Goal: Obtain resource: Download file/media

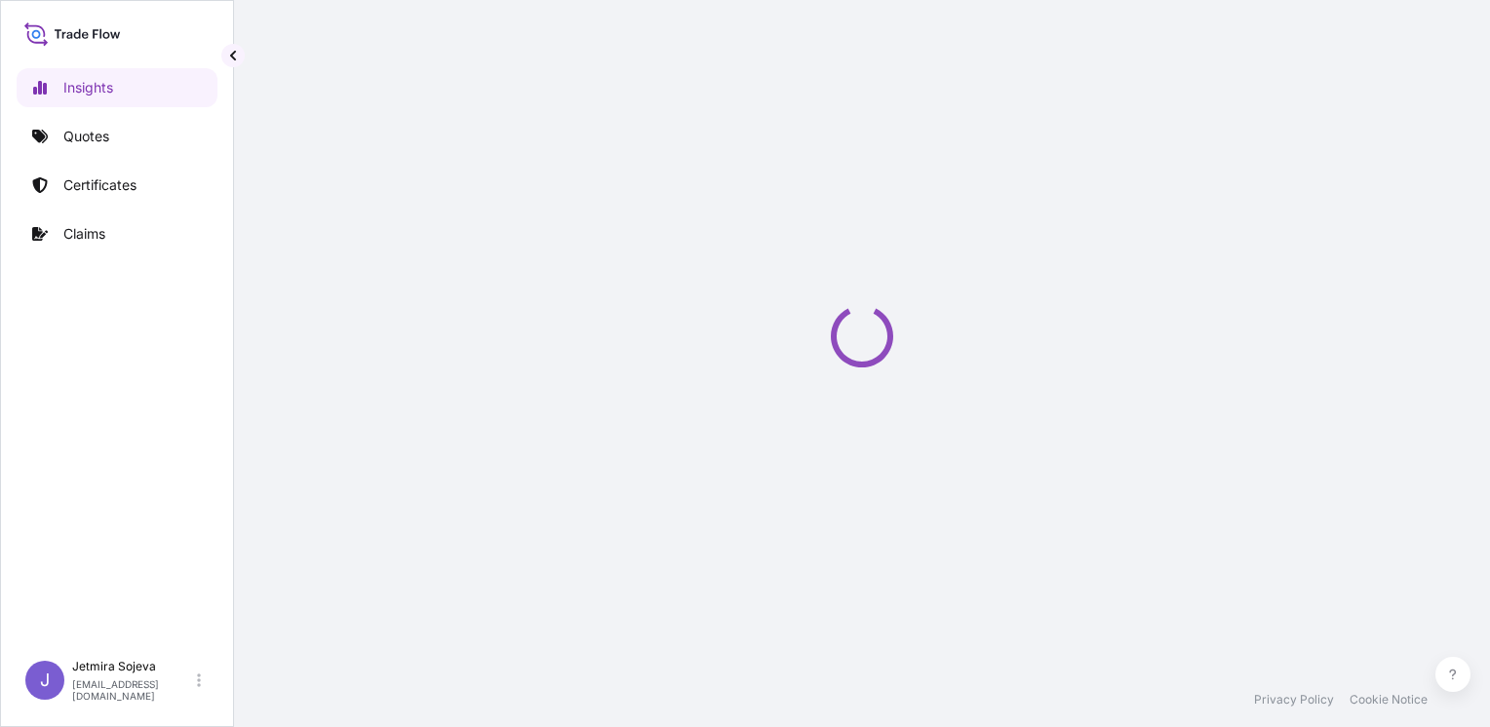
select select "2025"
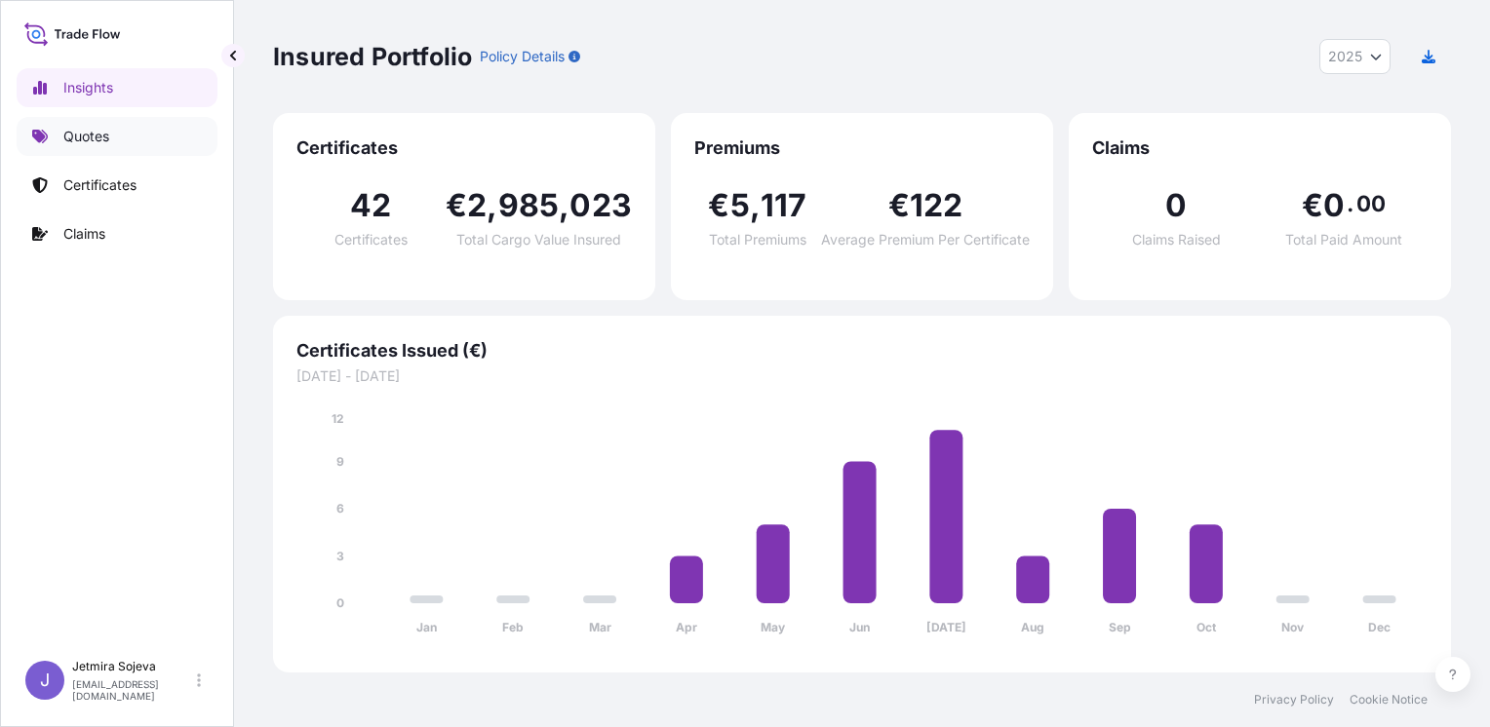
click at [137, 134] on link "Quotes" at bounding box center [117, 136] width 201 height 39
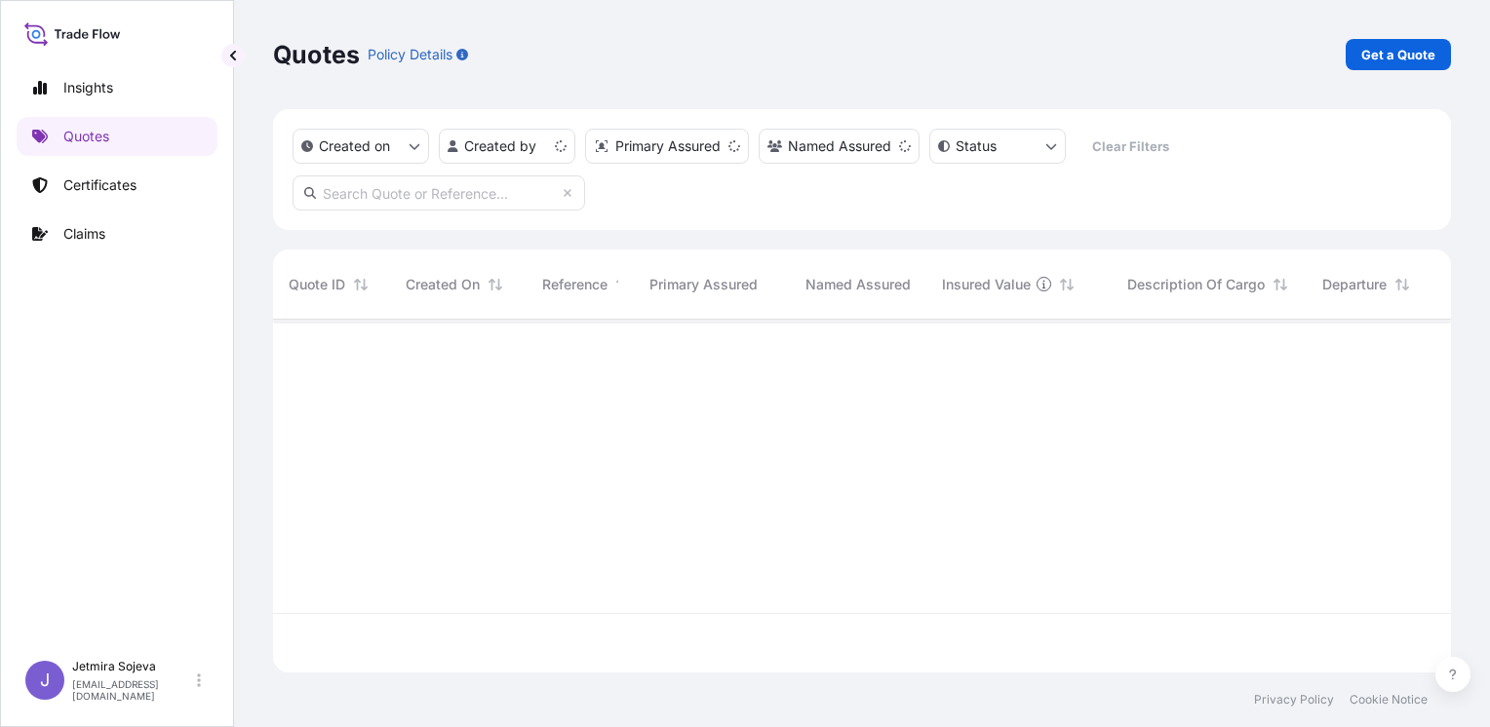
scroll to position [349, 1162]
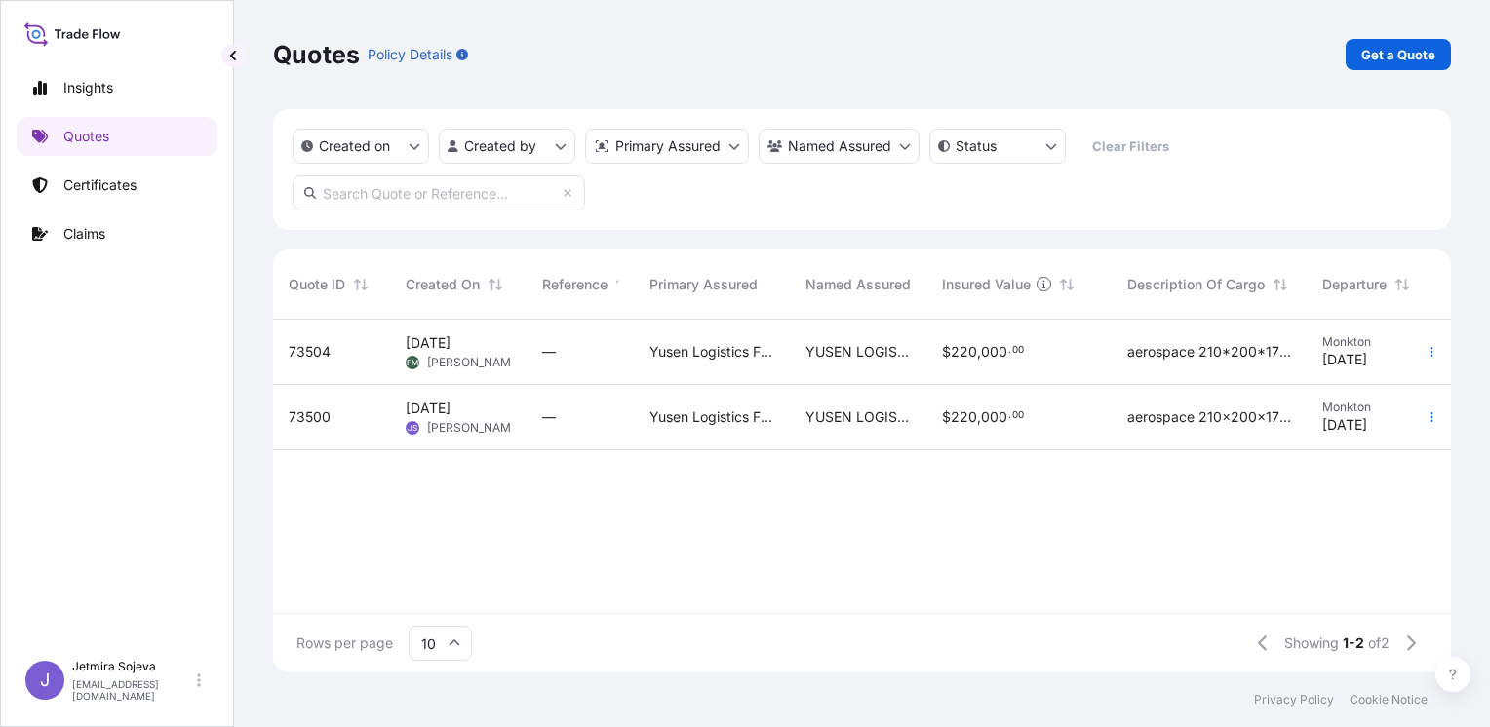
click at [944, 438] on div "$ 220 , 000 . 00" at bounding box center [1018, 417] width 185 height 65
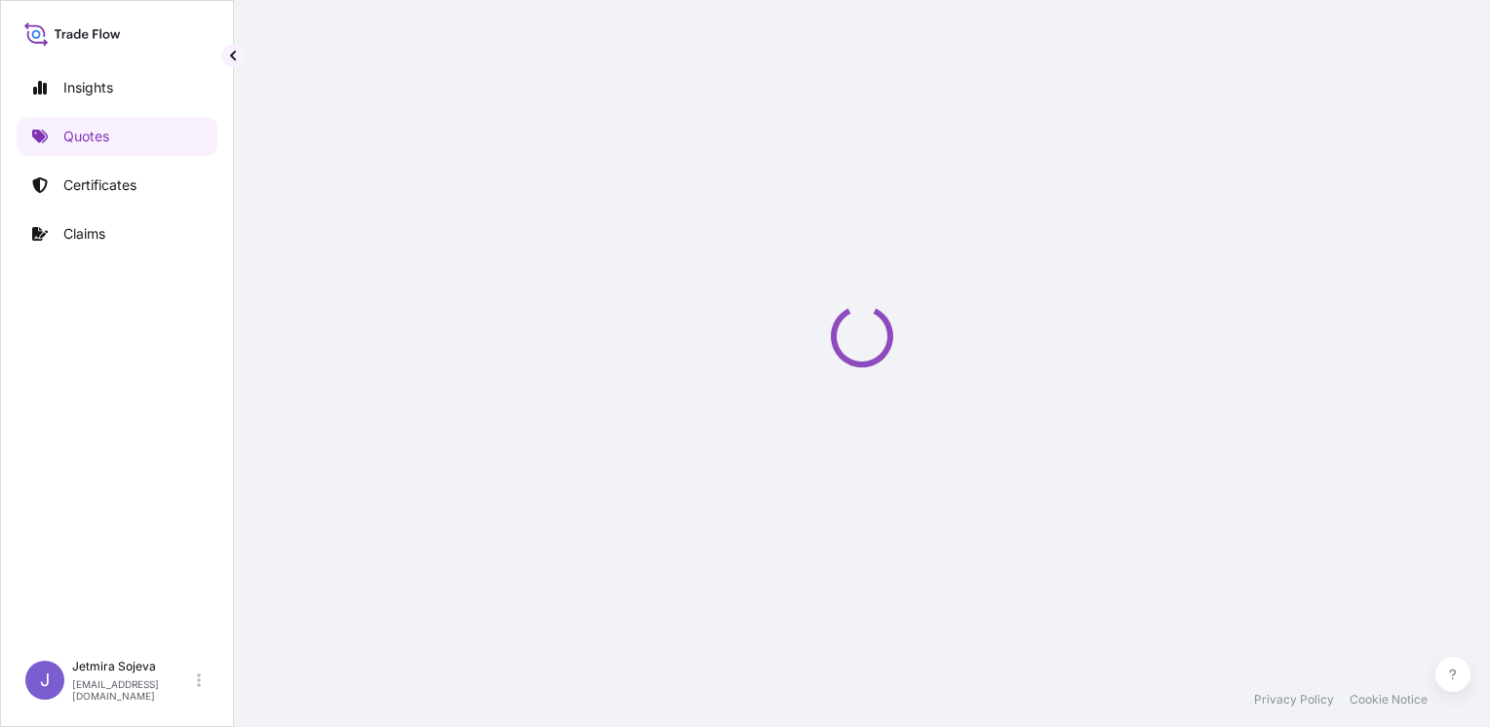
select select "Land"
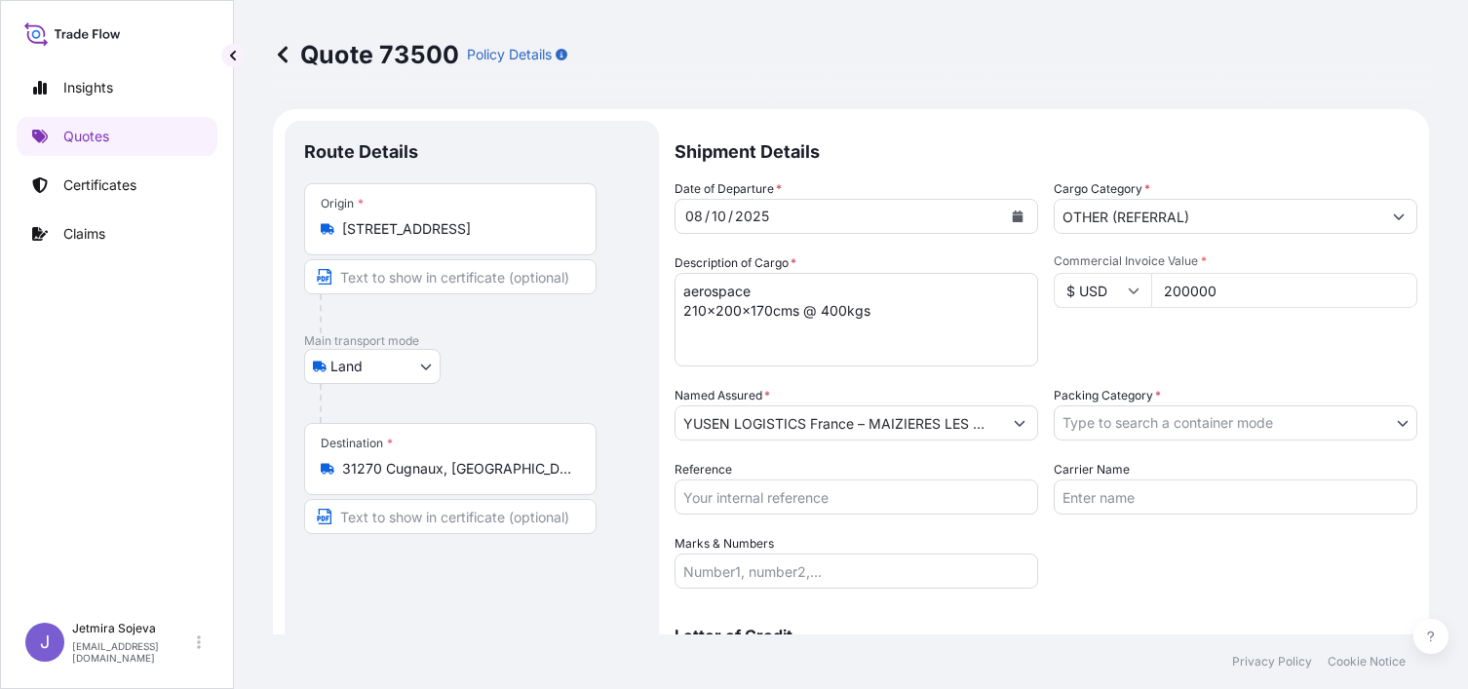
scroll to position [97, 0]
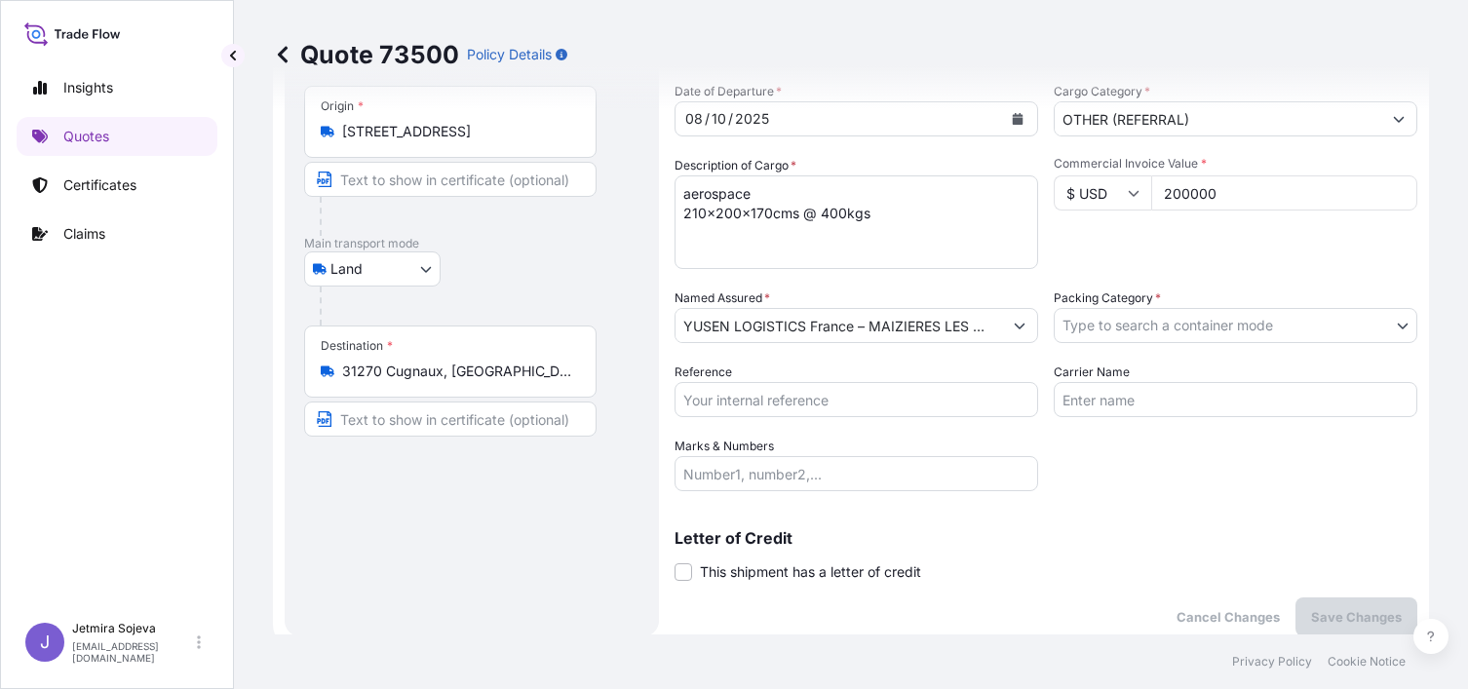
click at [106, 37] on icon at bounding box center [72, 33] width 97 height 28
click at [106, 42] on icon at bounding box center [72, 33] width 97 height 28
click at [97, 41] on icon at bounding box center [72, 33] width 97 height 28
click at [62, 89] on link "Insights" at bounding box center [117, 87] width 201 height 39
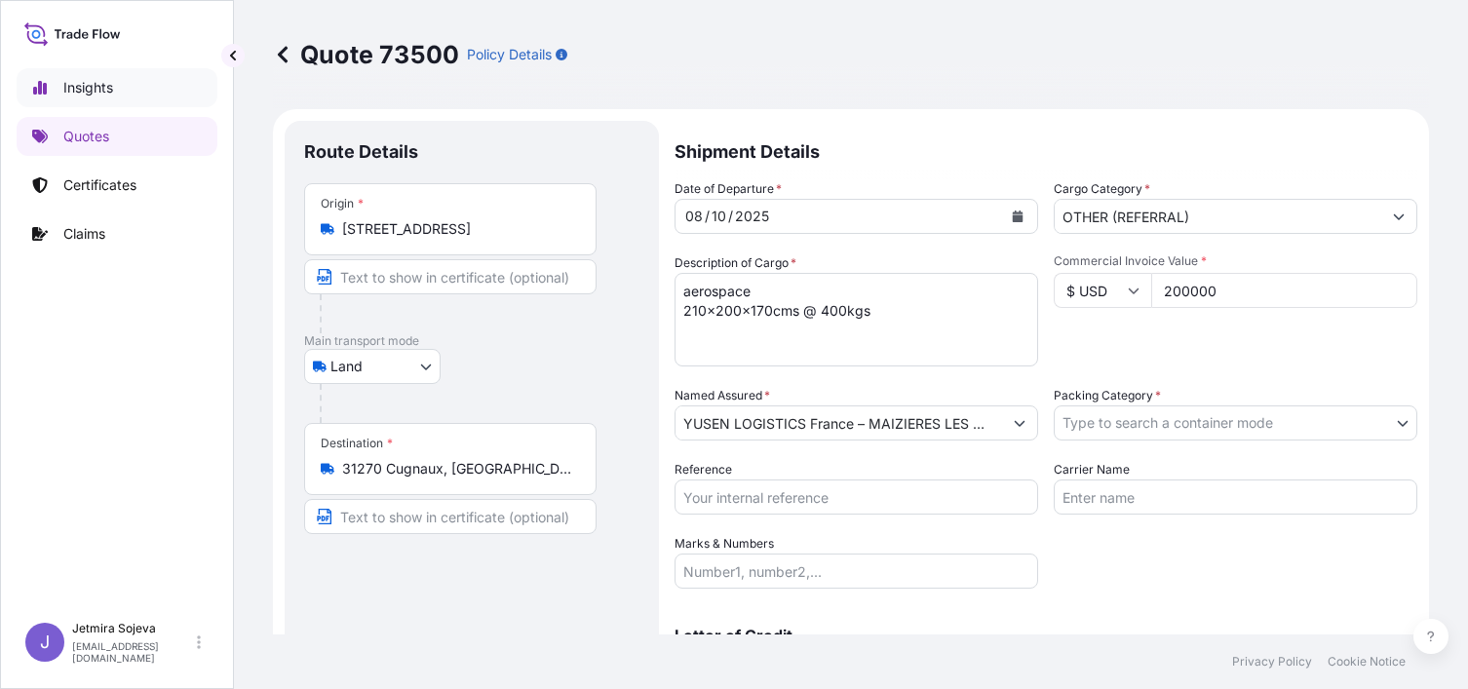
select select "2025"
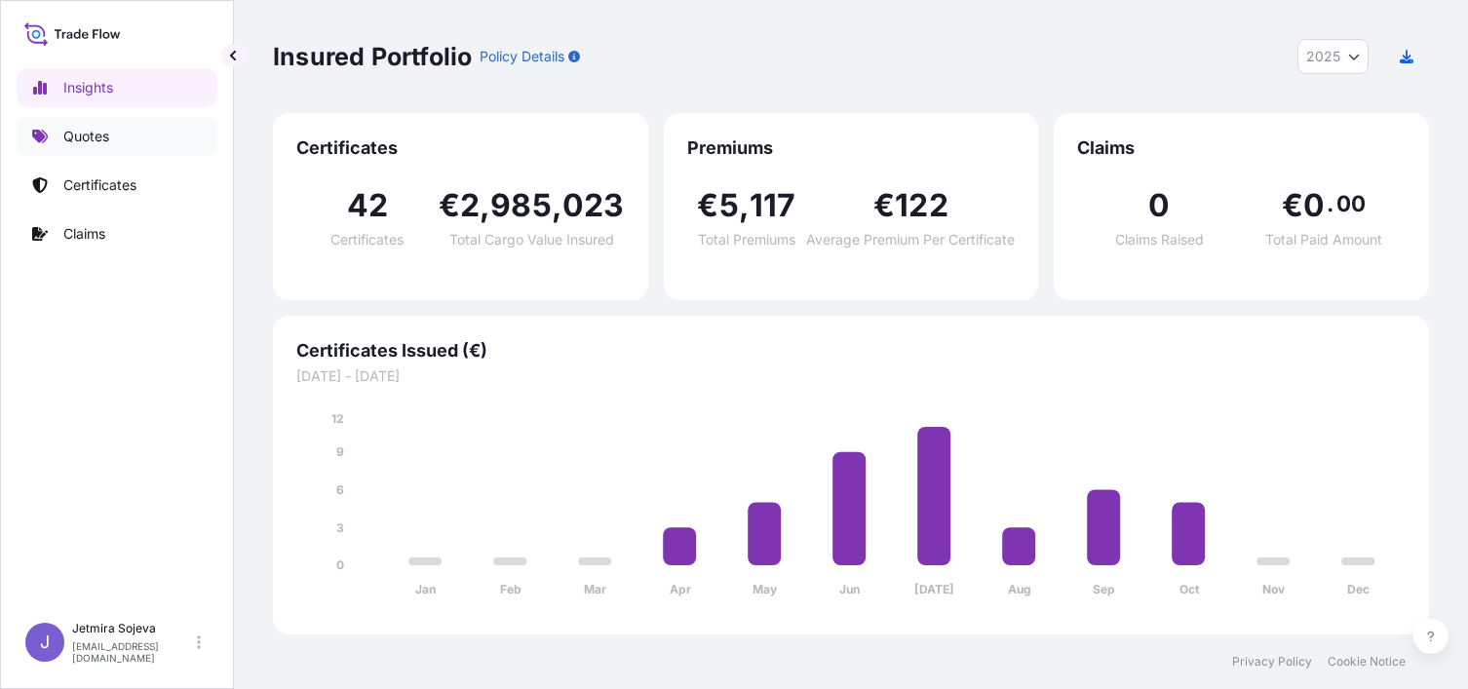
click at [91, 132] on p "Quotes" at bounding box center [86, 136] width 46 height 19
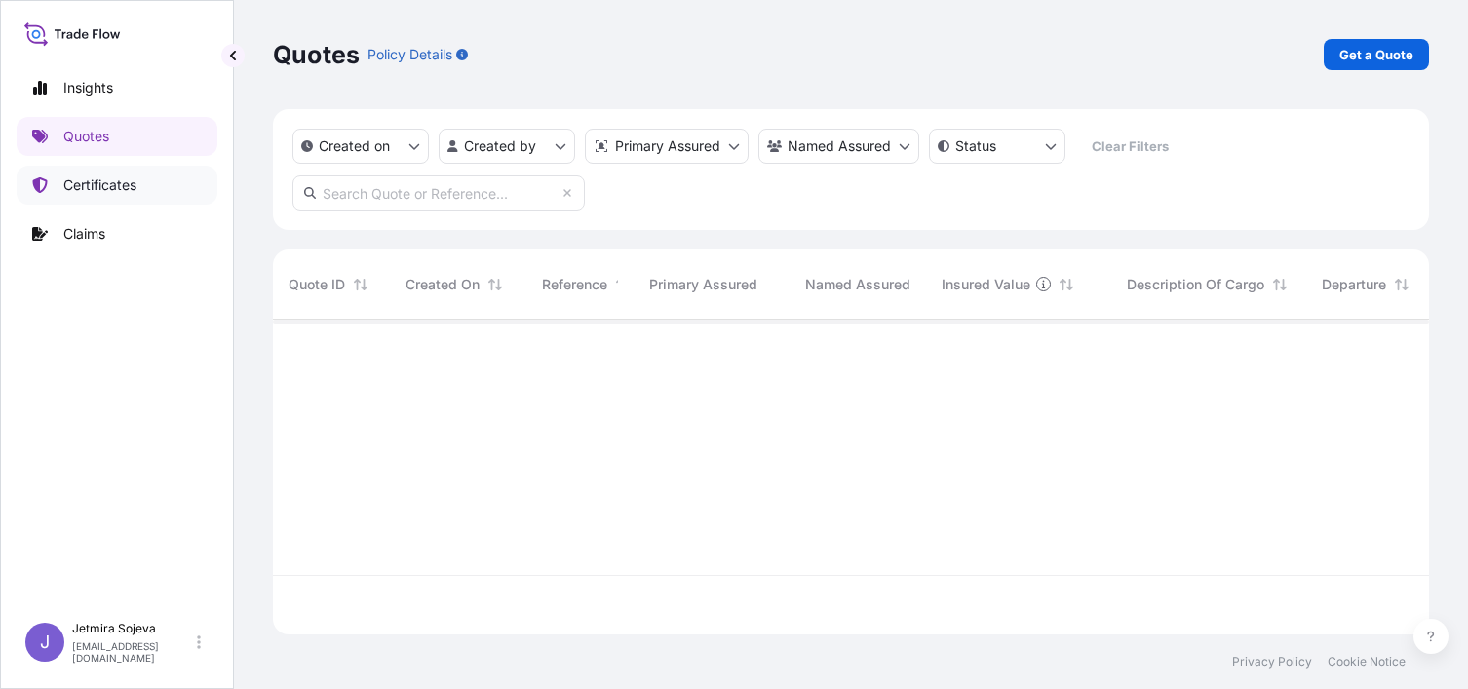
scroll to position [311, 1142]
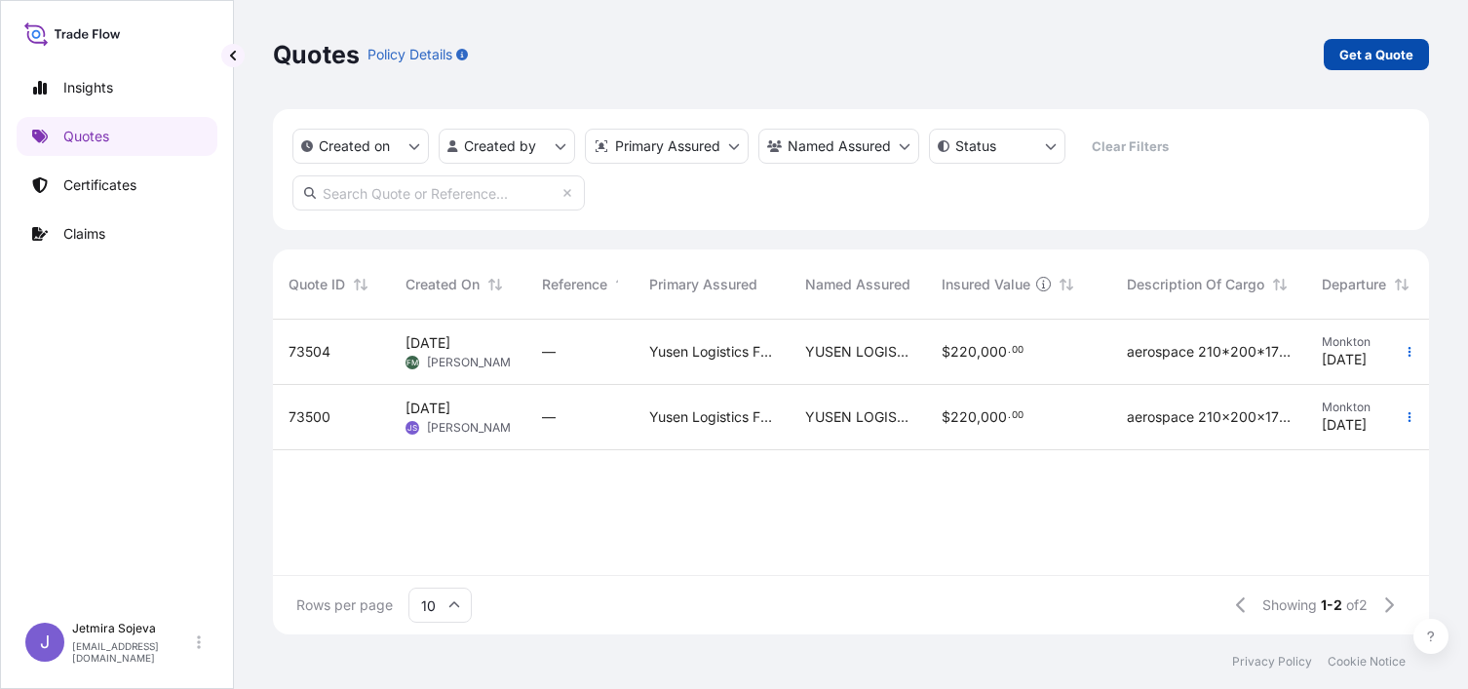
click at [1359, 54] on p "Get a Quote" at bounding box center [1377, 54] width 74 height 19
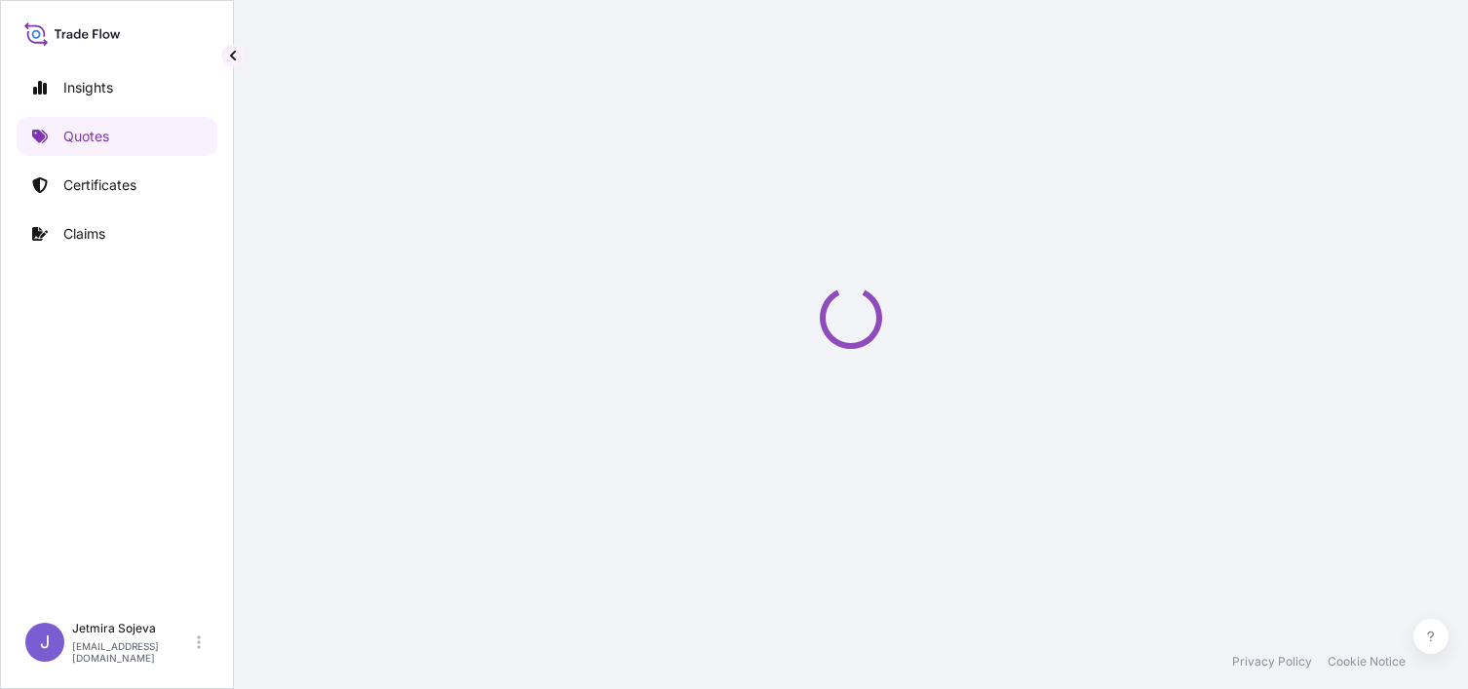
select select "Sea"
select select "21"
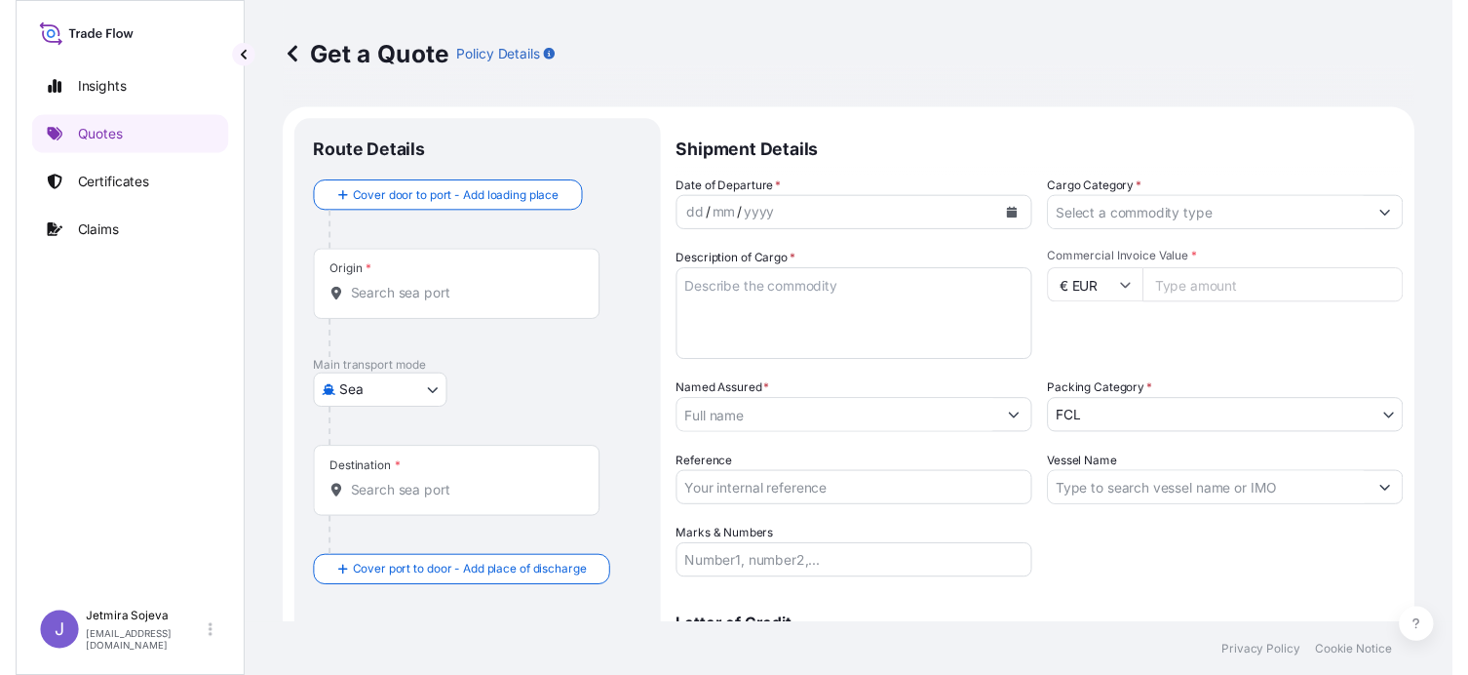
scroll to position [31, 0]
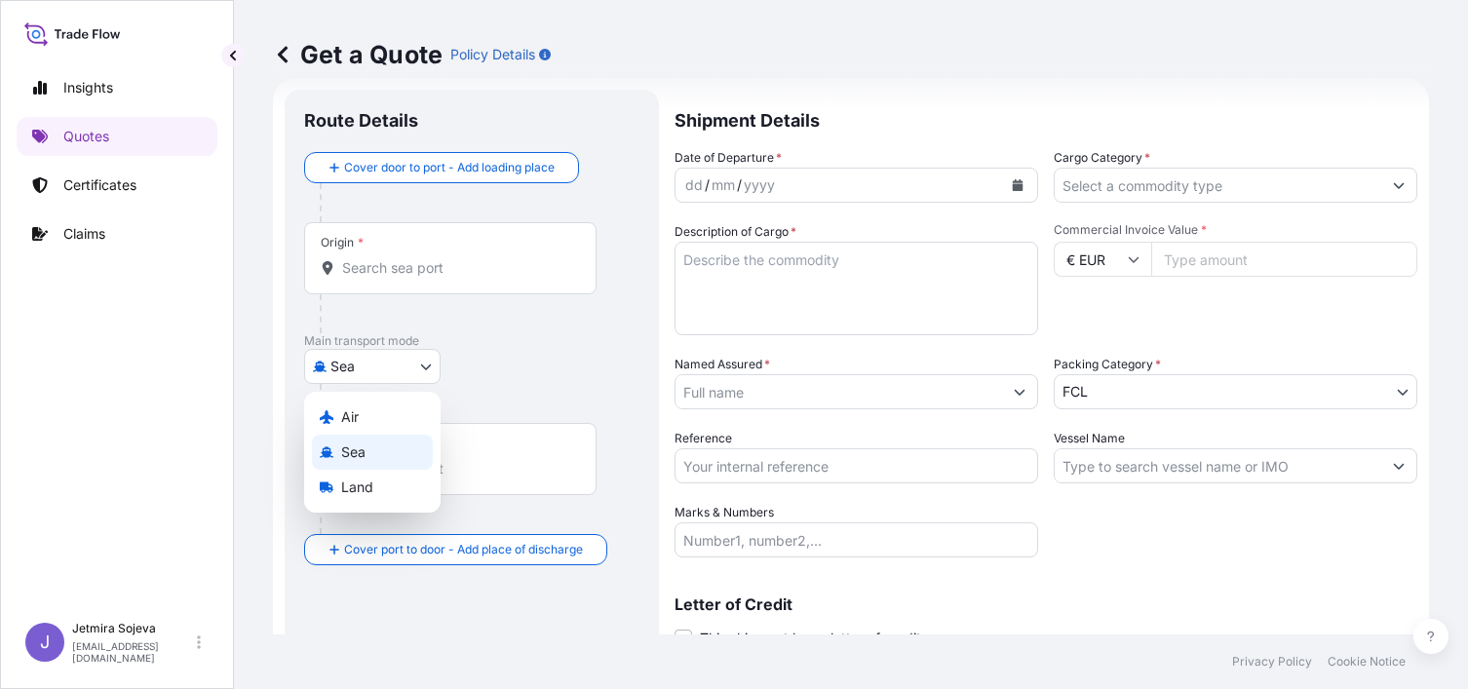
click at [413, 364] on body "Insights Quotes Certificates Claims J Jetmira Sojeva [EMAIL_ADDRESS][DOMAIN_NAM…" at bounding box center [734, 344] width 1468 height 689
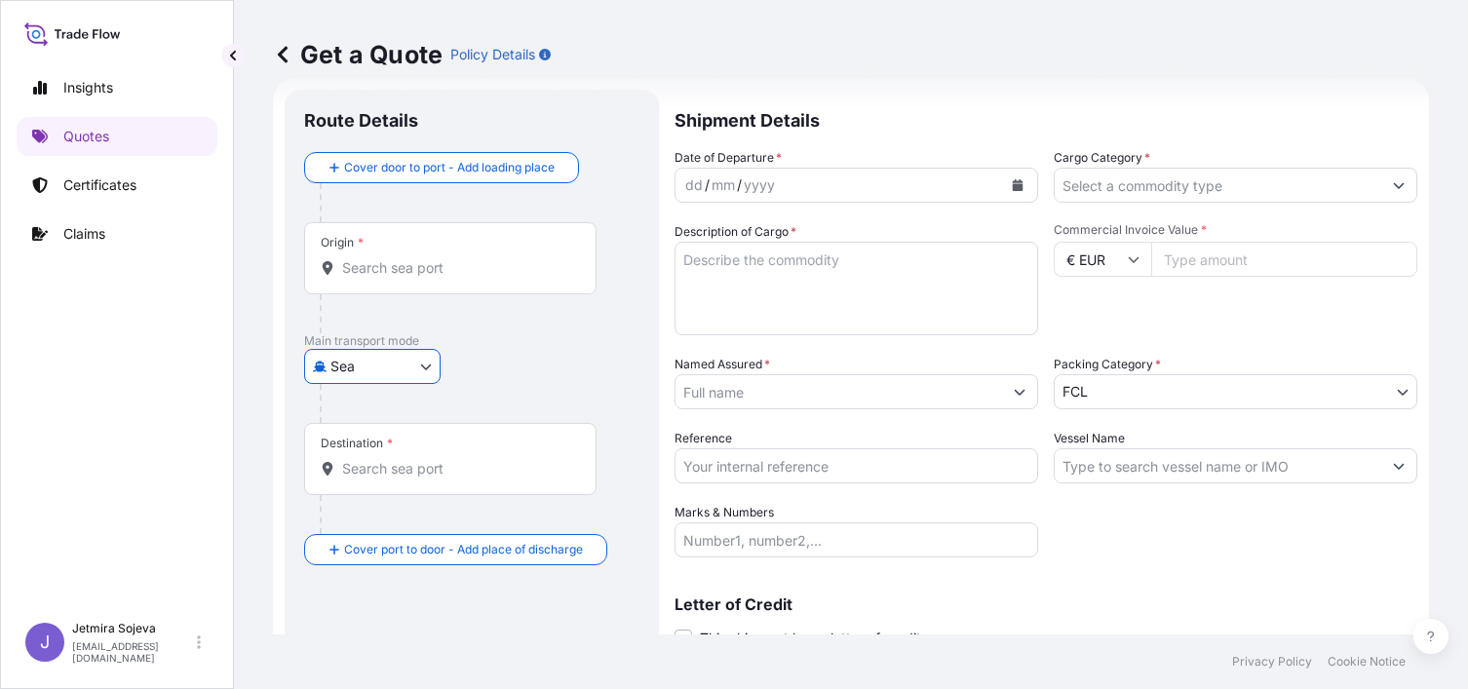
click at [1393, 181] on icon "Show suggestions" at bounding box center [1399, 185] width 12 height 12
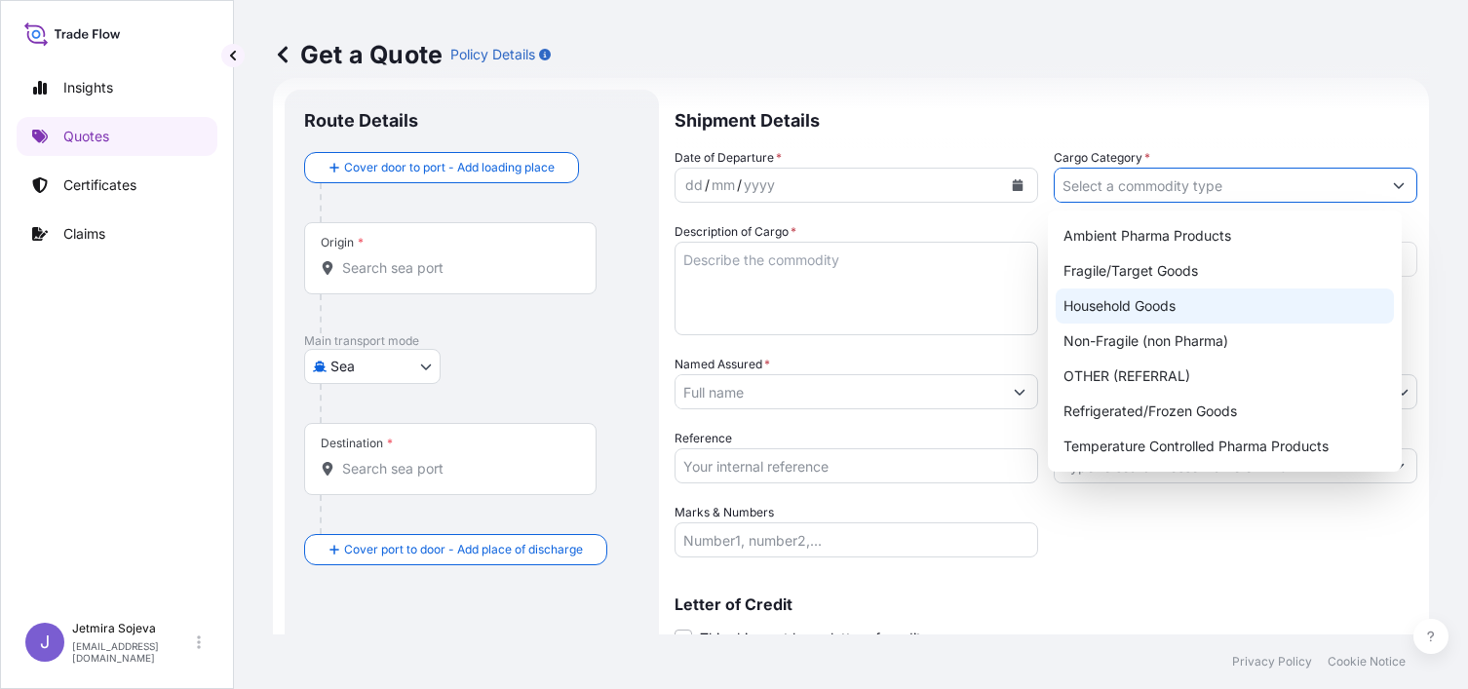
click at [928, 296] on textarea "Description of Cargo *" at bounding box center [857, 289] width 364 height 94
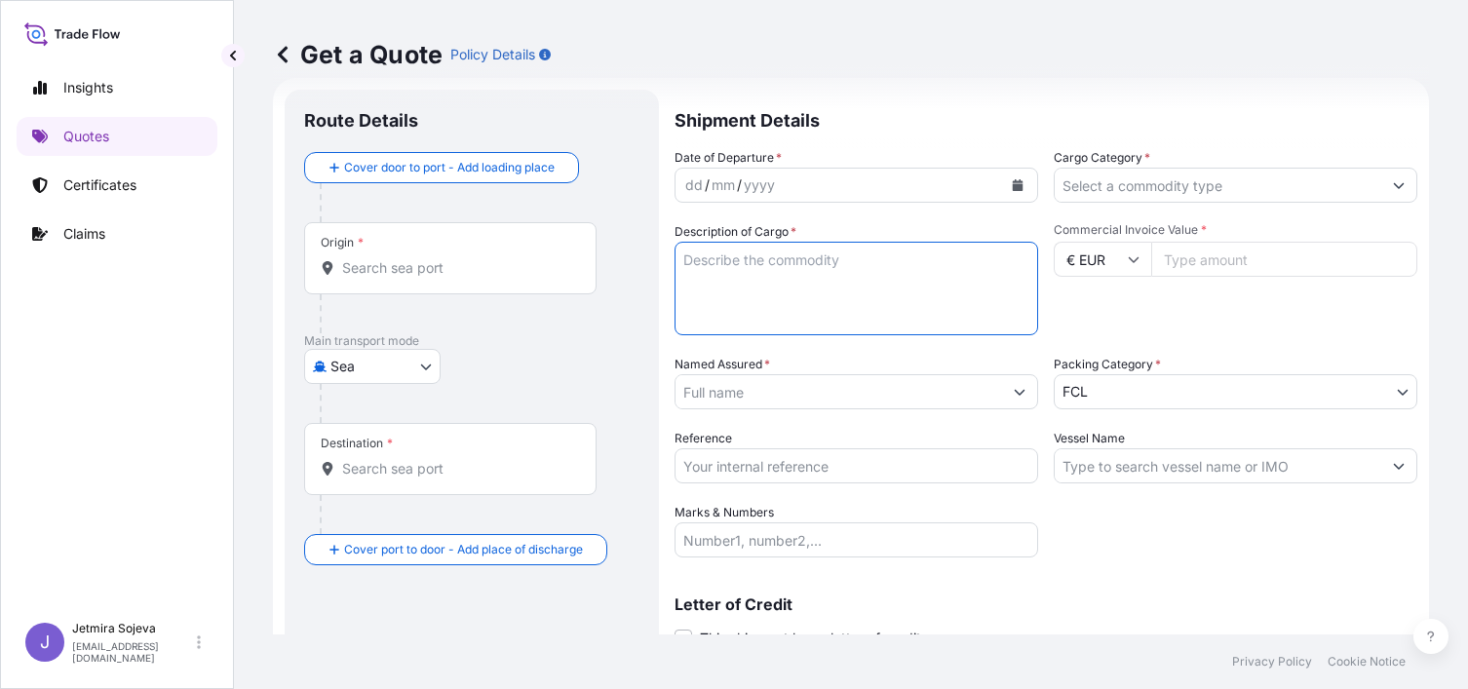
click at [1094, 190] on input "Cargo Category *" at bounding box center [1218, 185] width 327 height 35
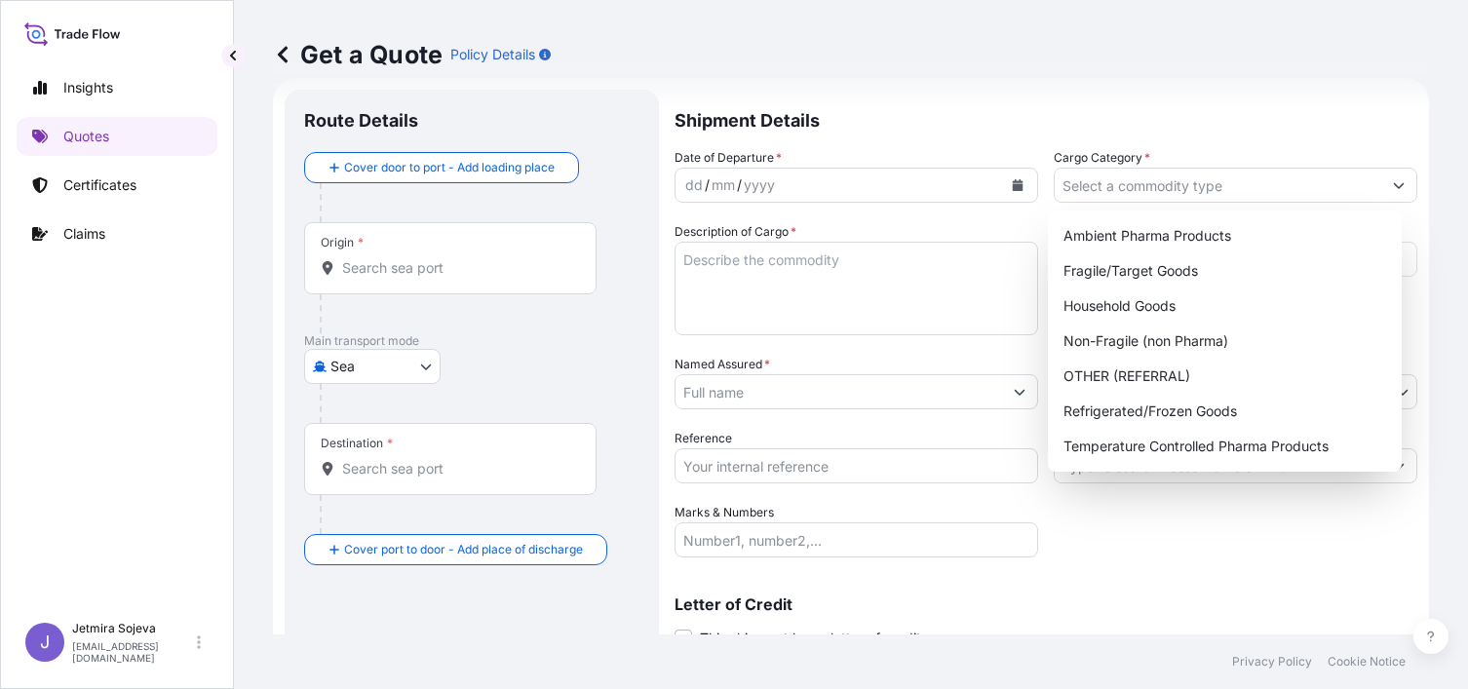
click at [1119, 550] on div "Date of Departure * dd / mm / yyyy Cargo Category * Description of Cargo * Comm…" at bounding box center [1046, 352] width 743 height 409
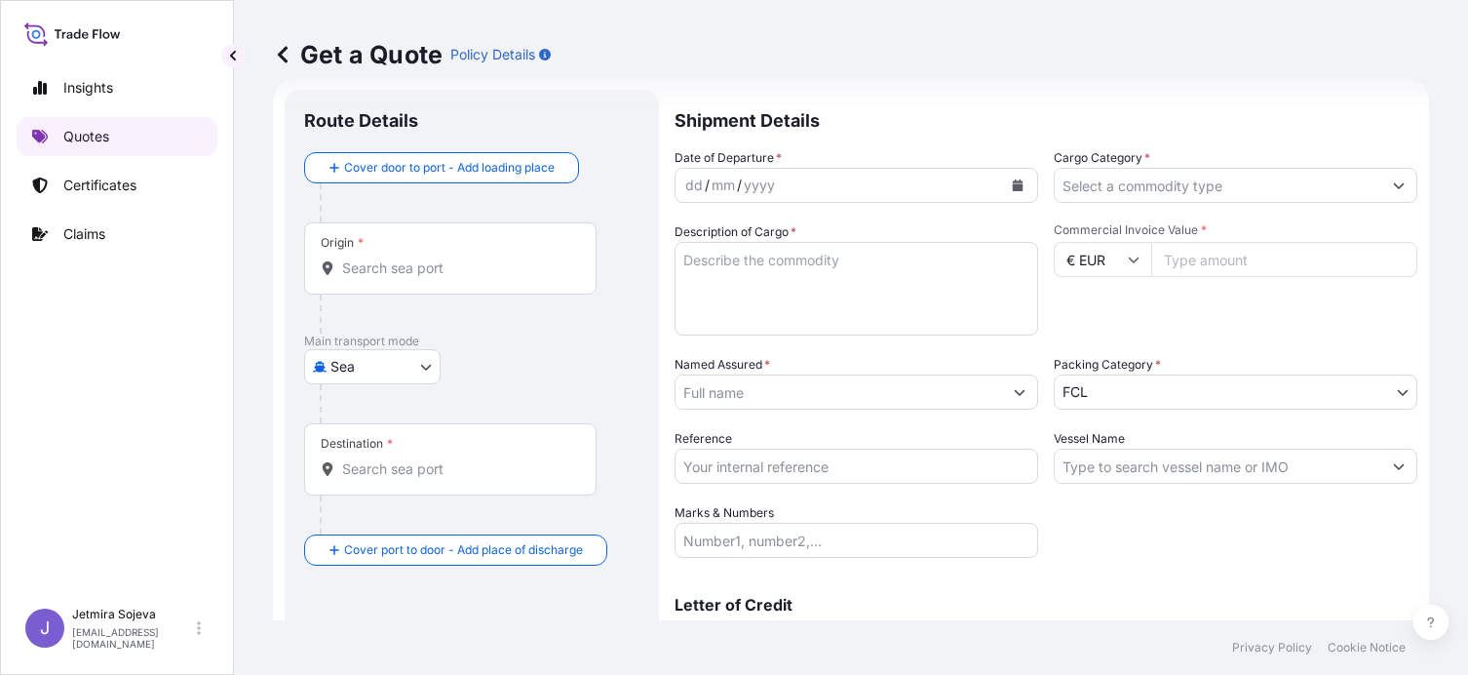
click at [69, 129] on p "Quotes" at bounding box center [86, 136] width 46 height 19
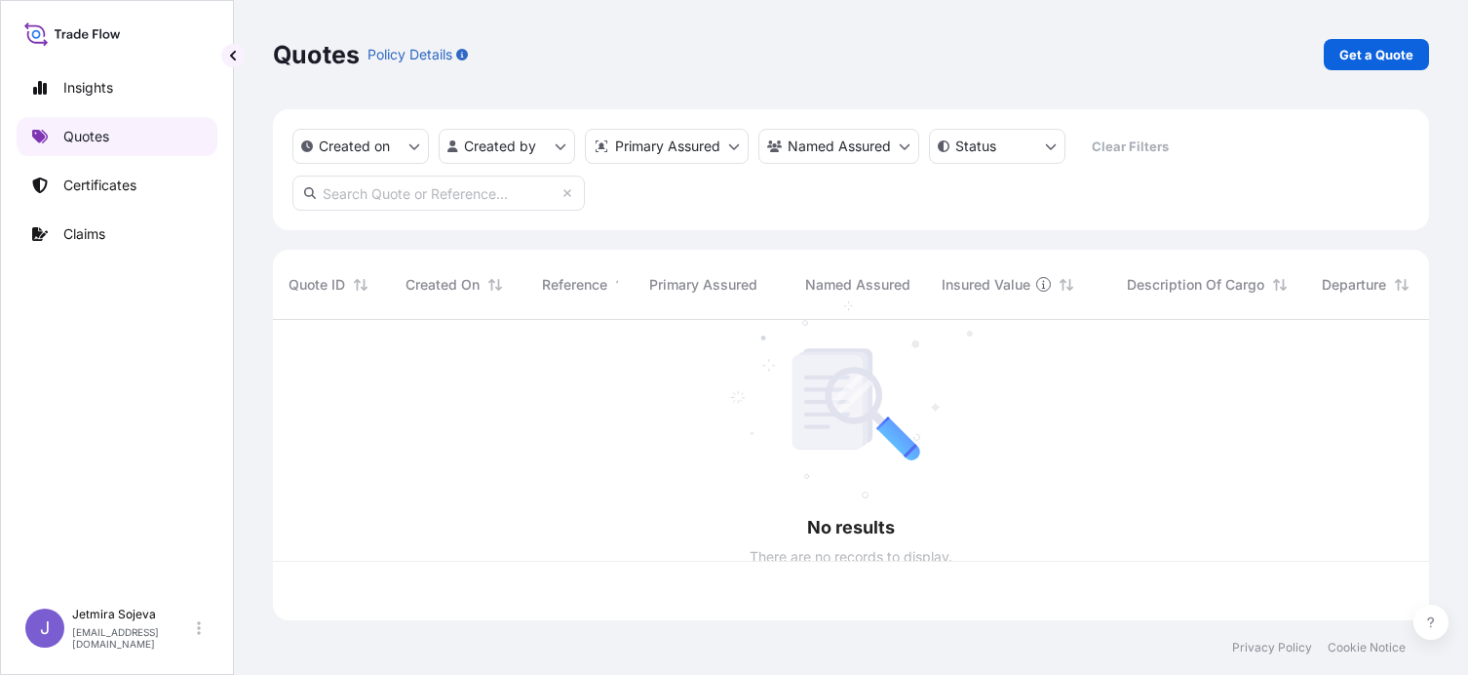
scroll to position [296, 1142]
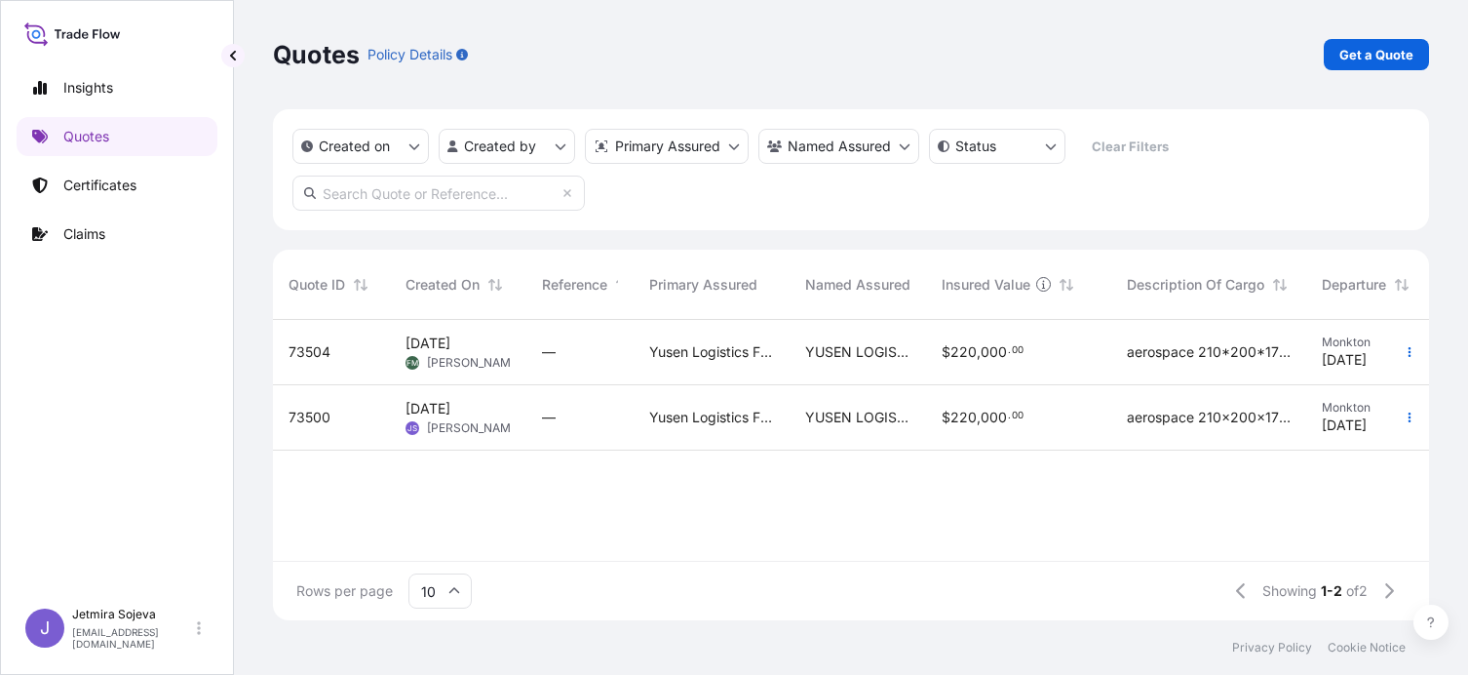
click at [1016, 423] on span "$ 220 , 000 . 00" at bounding box center [983, 417] width 82 height 14
select select "Land"
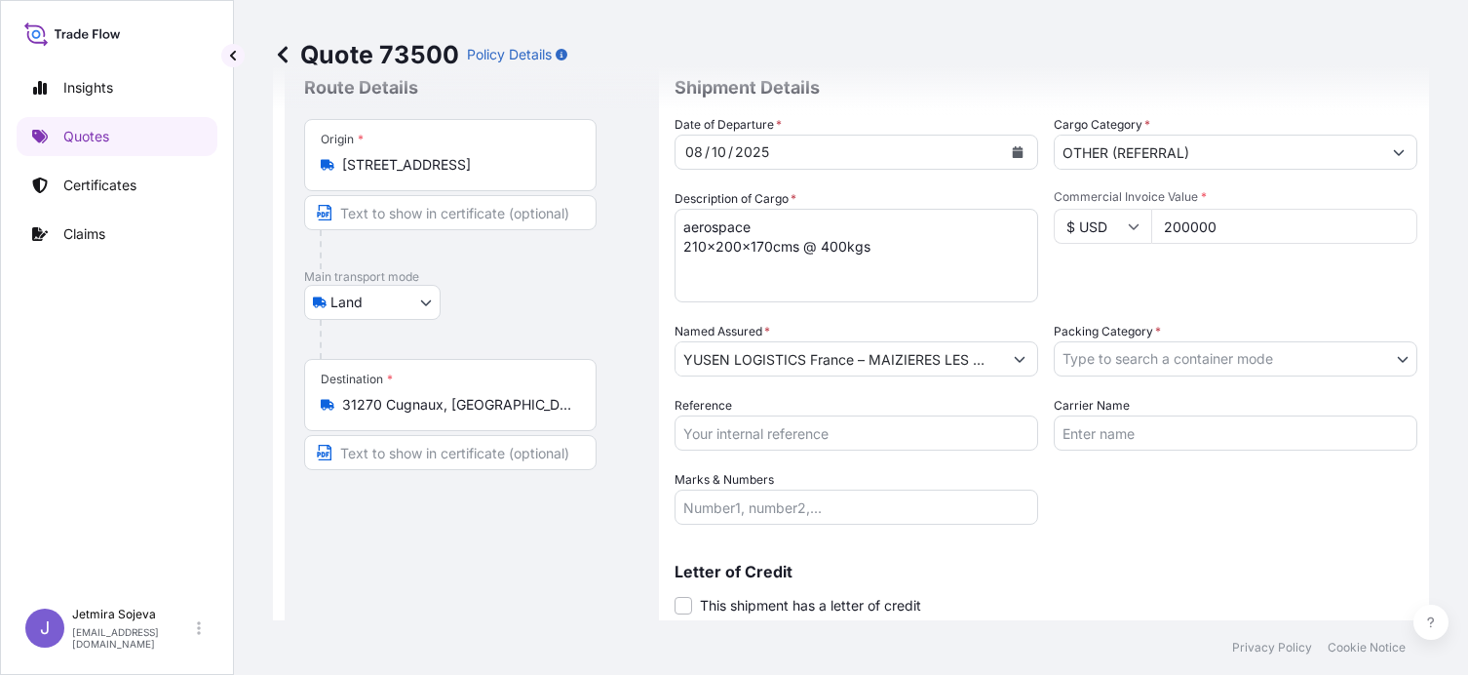
scroll to position [97, 0]
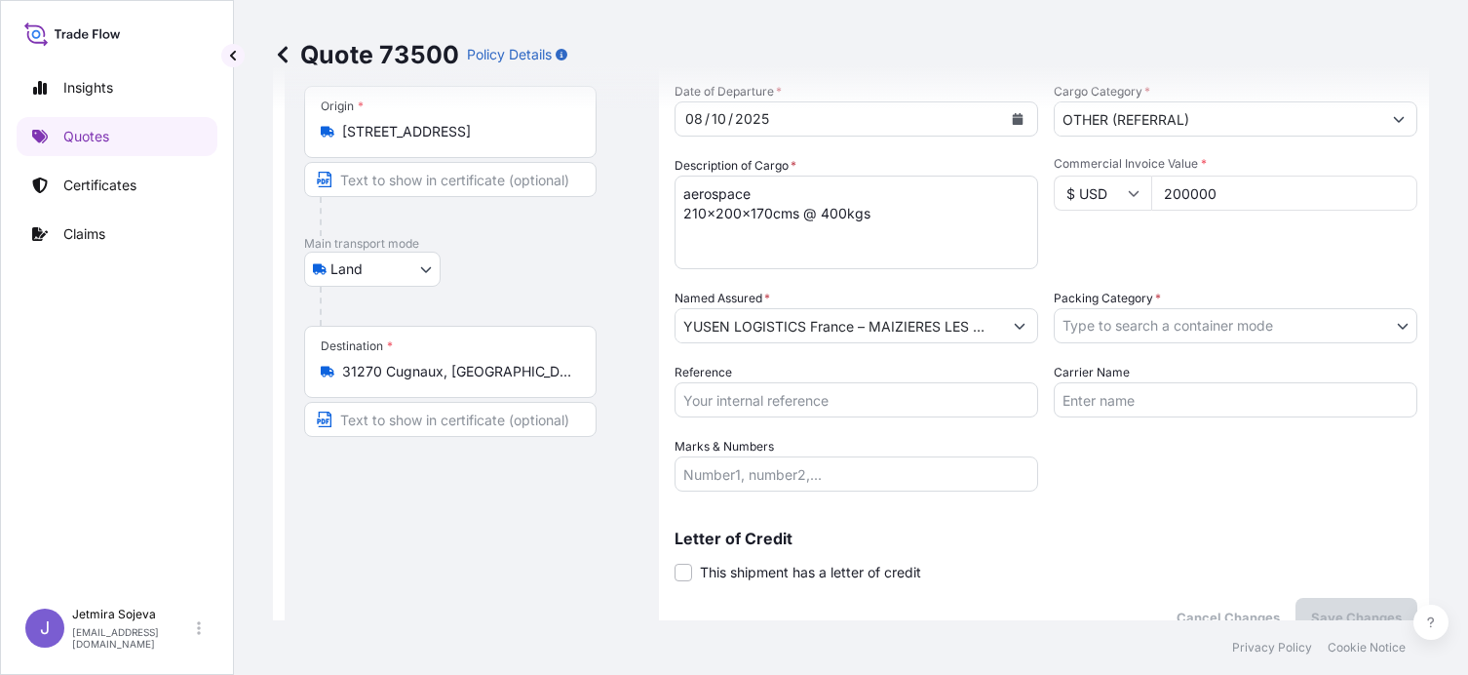
click at [1164, 319] on body "Insights Quotes Certificates Claims J Jetmira Sojeva [EMAIL_ADDRESS][DOMAIN_NAM…" at bounding box center [734, 337] width 1468 height 675
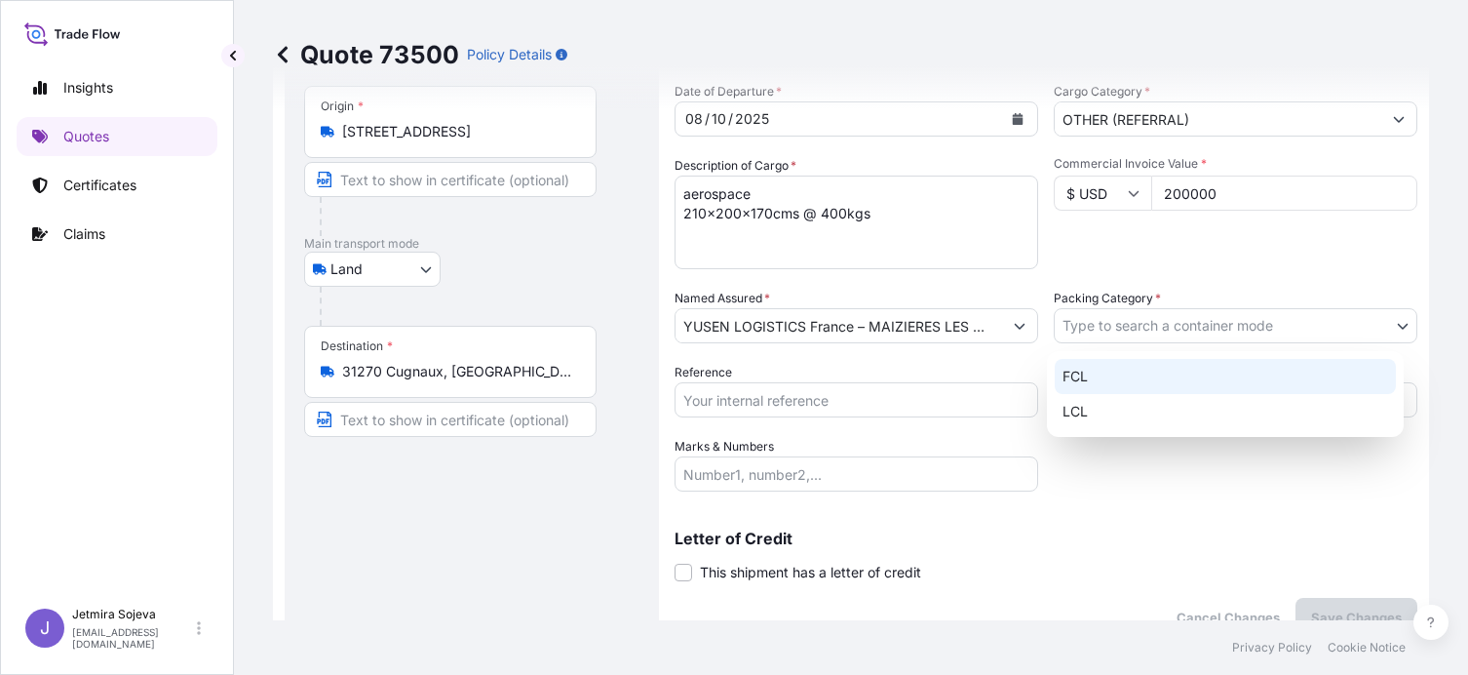
click at [1115, 380] on div "FCL" at bounding box center [1225, 376] width 341 height 35
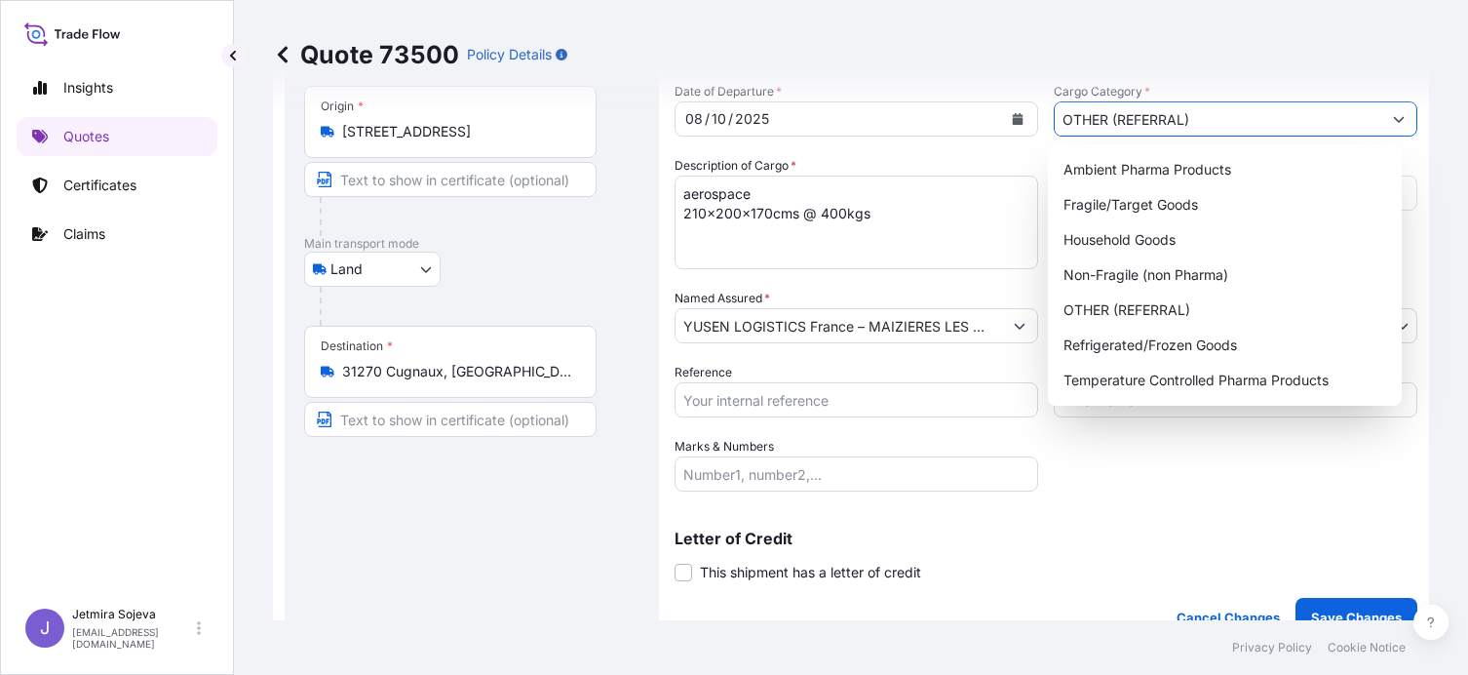
click at [1190, 117] on input "OTHER (REFERRAL)" at bounding box center [1218, 118] width 327 height 35
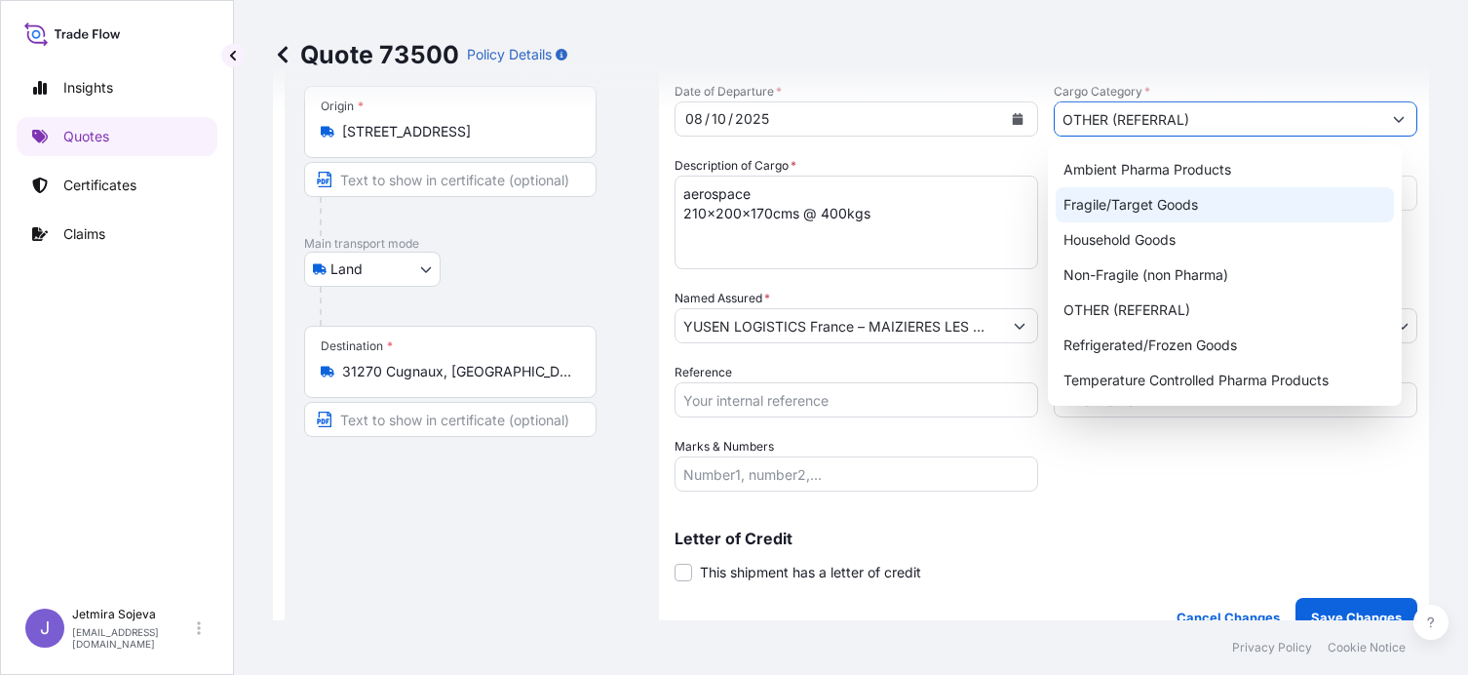
click at [1265, 206] on div "Fragile/Target Goods" at bounding box center [1225, 204] width 339 height 35
type input "Fragile/Target Goods"
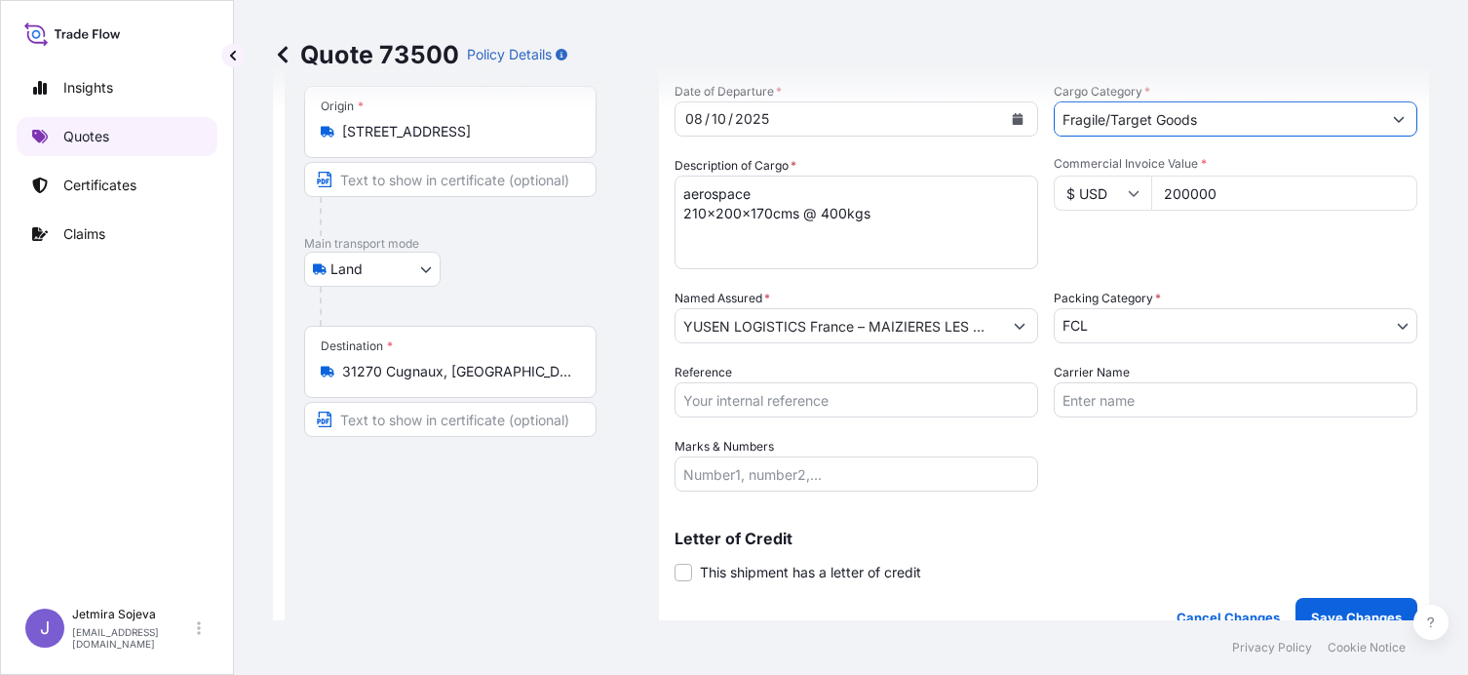
click at [81, 139] on p "Quotes" at bounding box center [86, 136] width 46 height 19
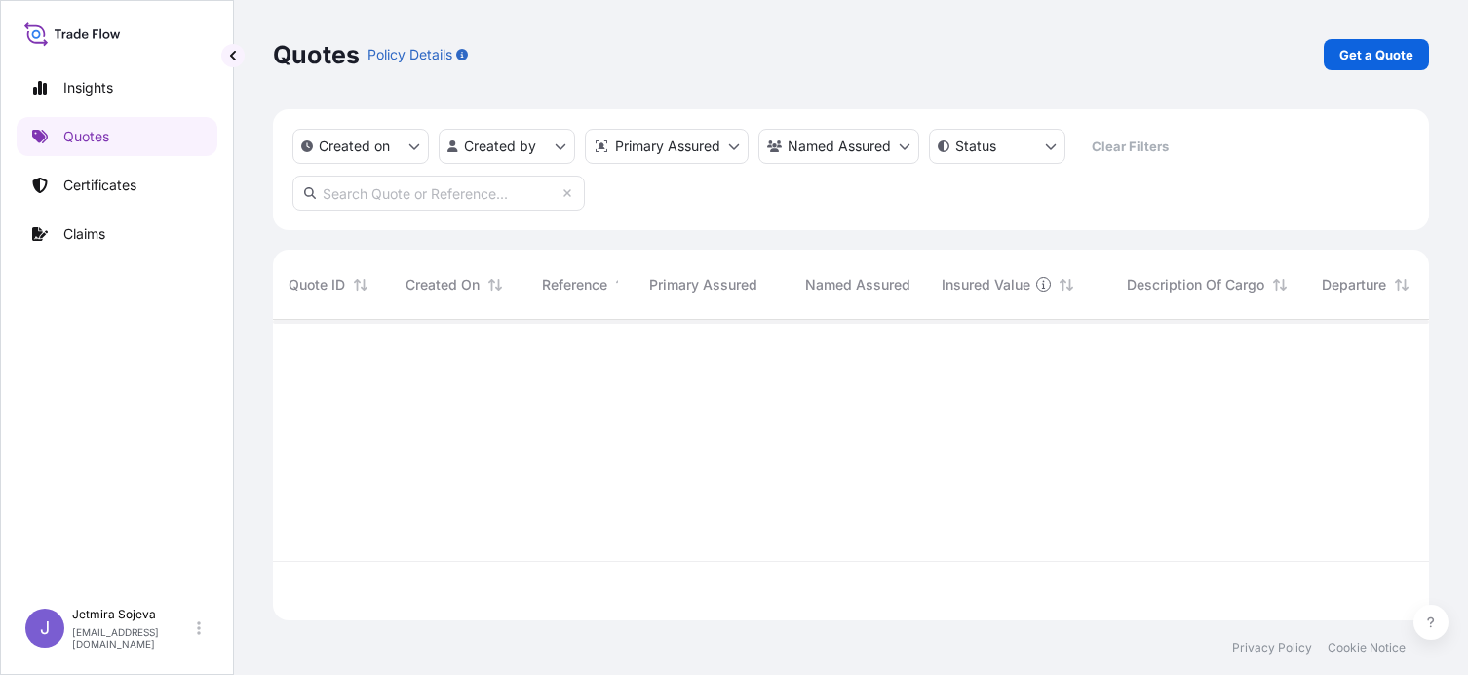
scroll to position [296, 1142]
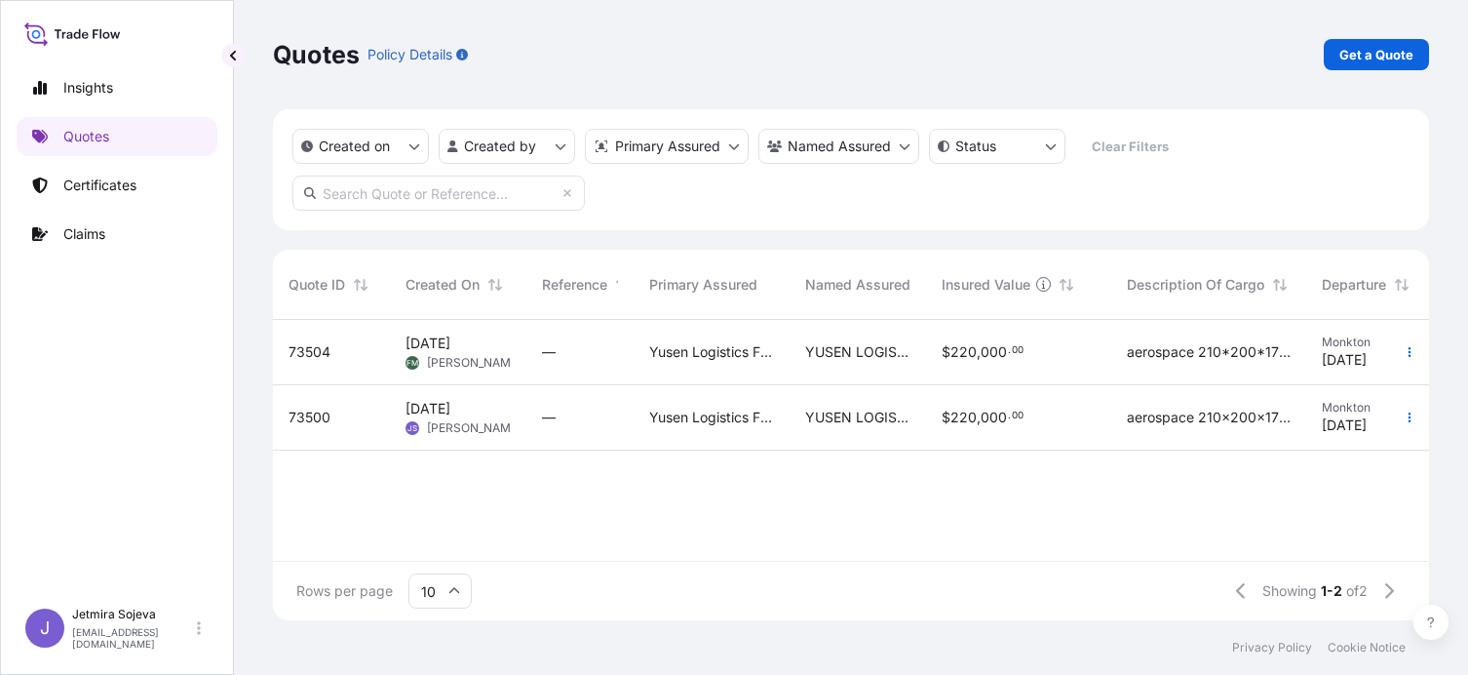
click at [513, 427] on div "[DATE] JS Jetmira Sojeva" at bounding box center [458, 417] width 136 height 65
select select "Land"
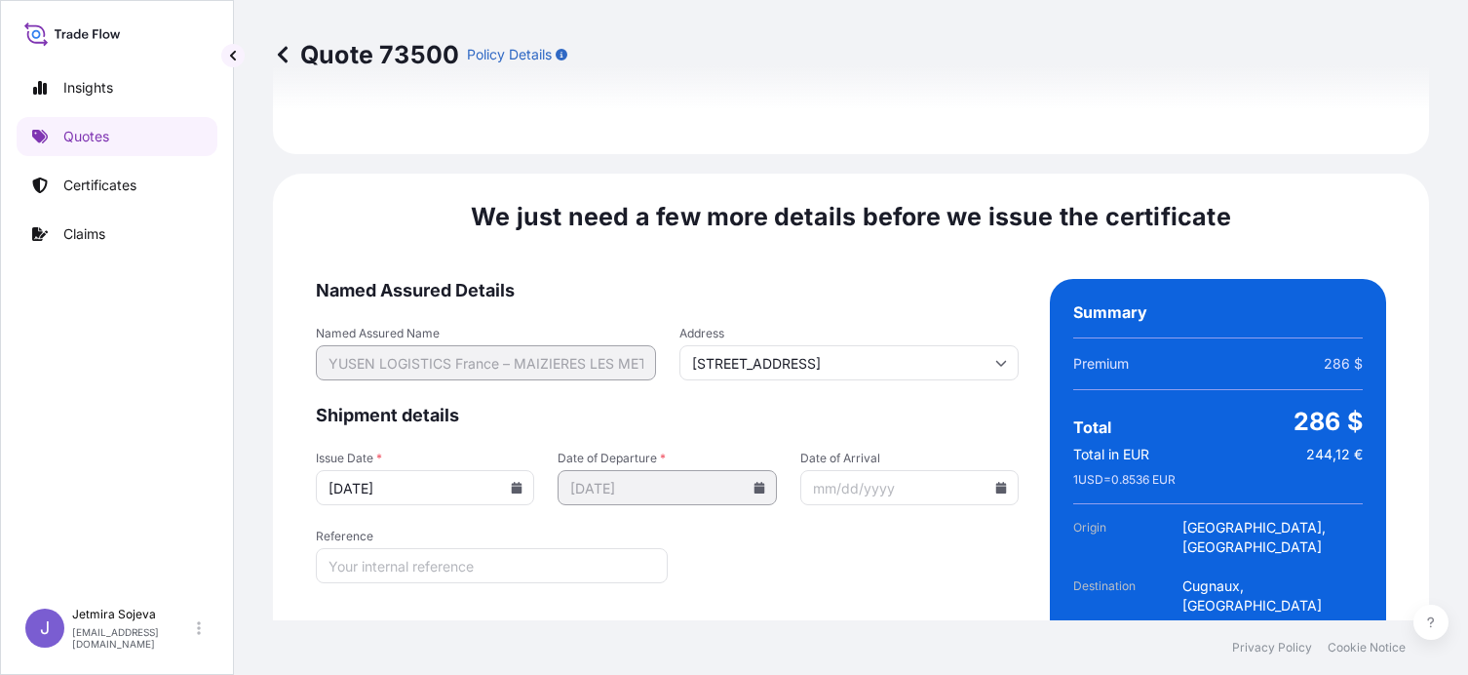
scroll to position [2301, 0]
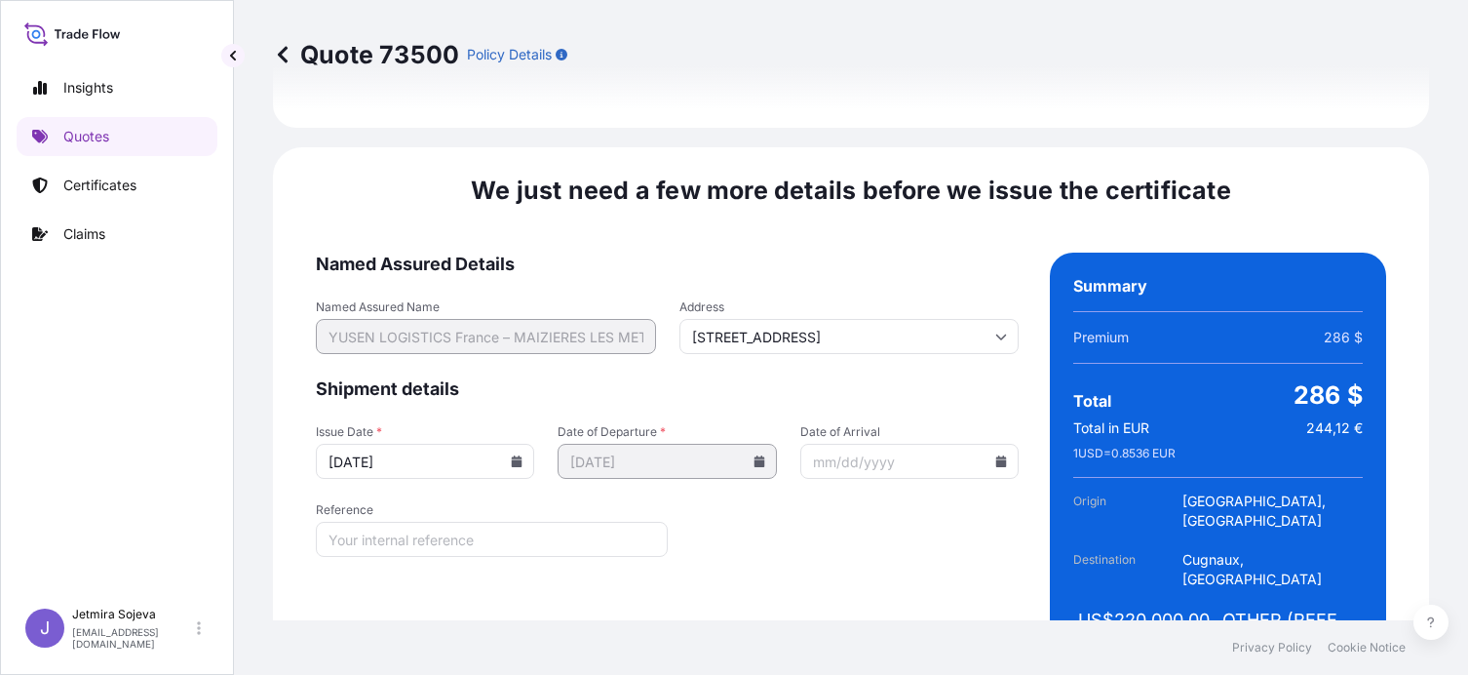
click at [512, 455] on icon at bounding box center [517, 461] width 11 height 12
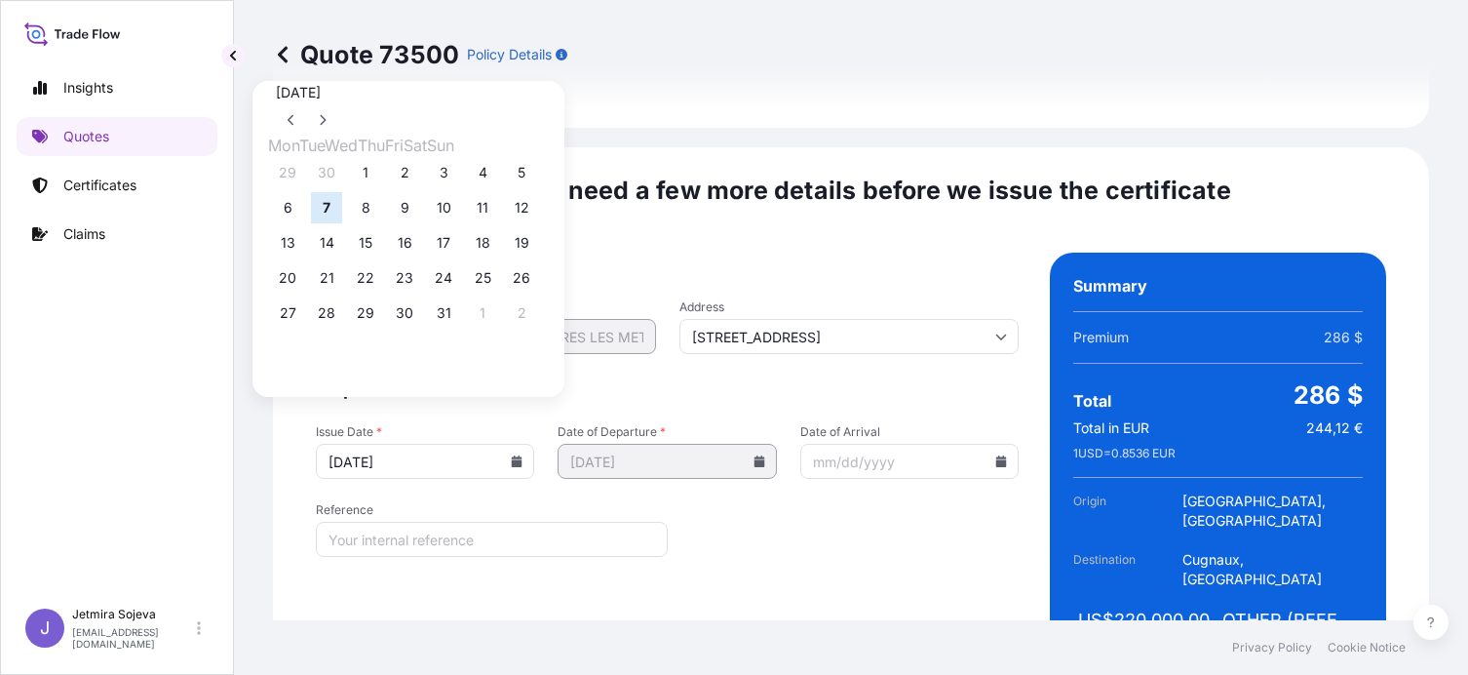
click at [329, 209] on button "7" at bounding box center [326, 207] width 31 height 31
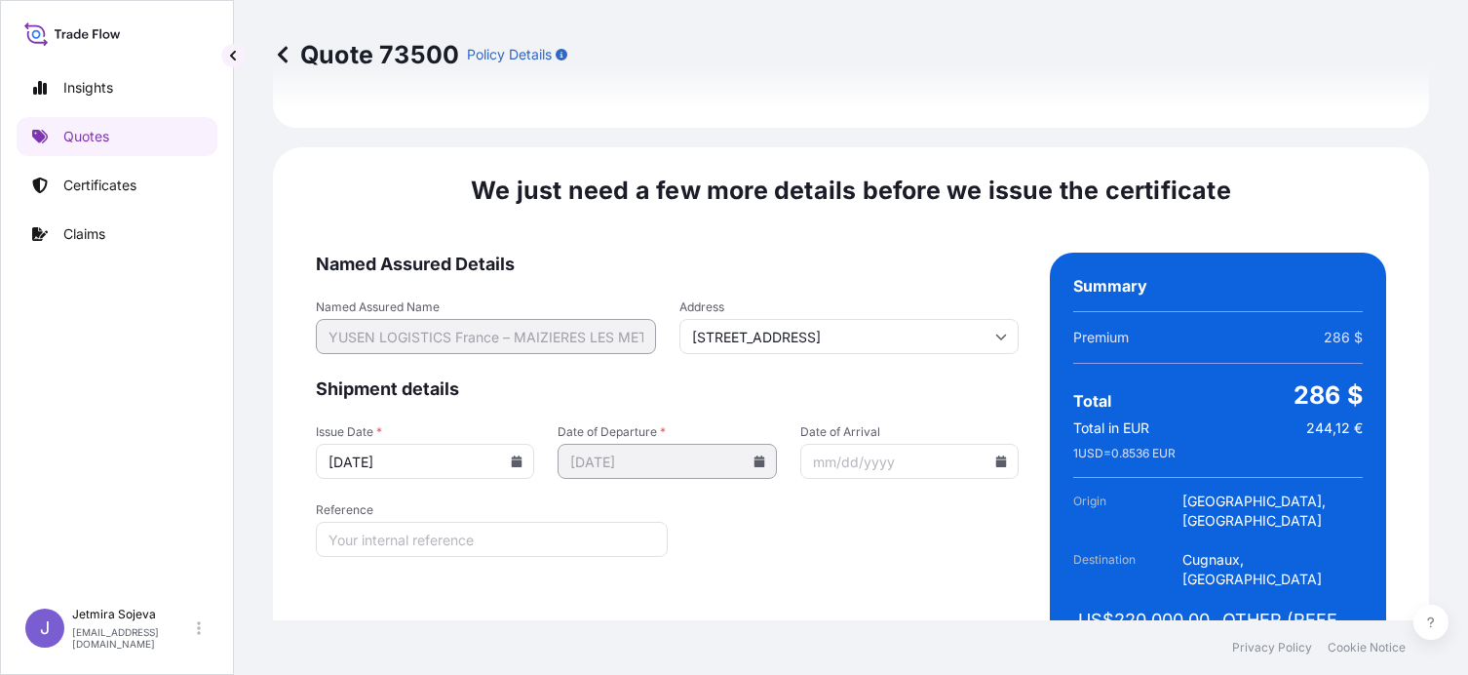
click at [996, 455] on icon at bounding box center [1001, 461] width 11 height 12
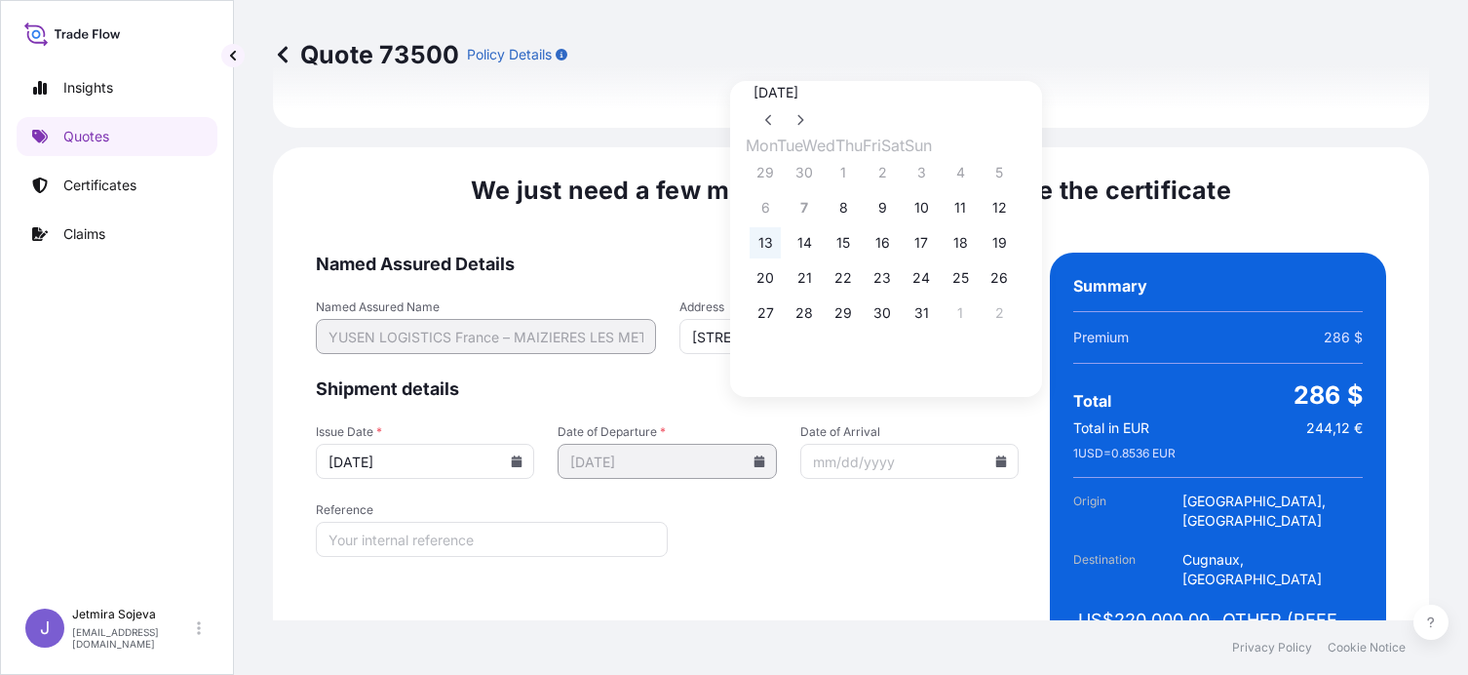
click at [769, 252] on button "13" at bounding box center [765, 242] width 31 height 31
type input "[DATE]"
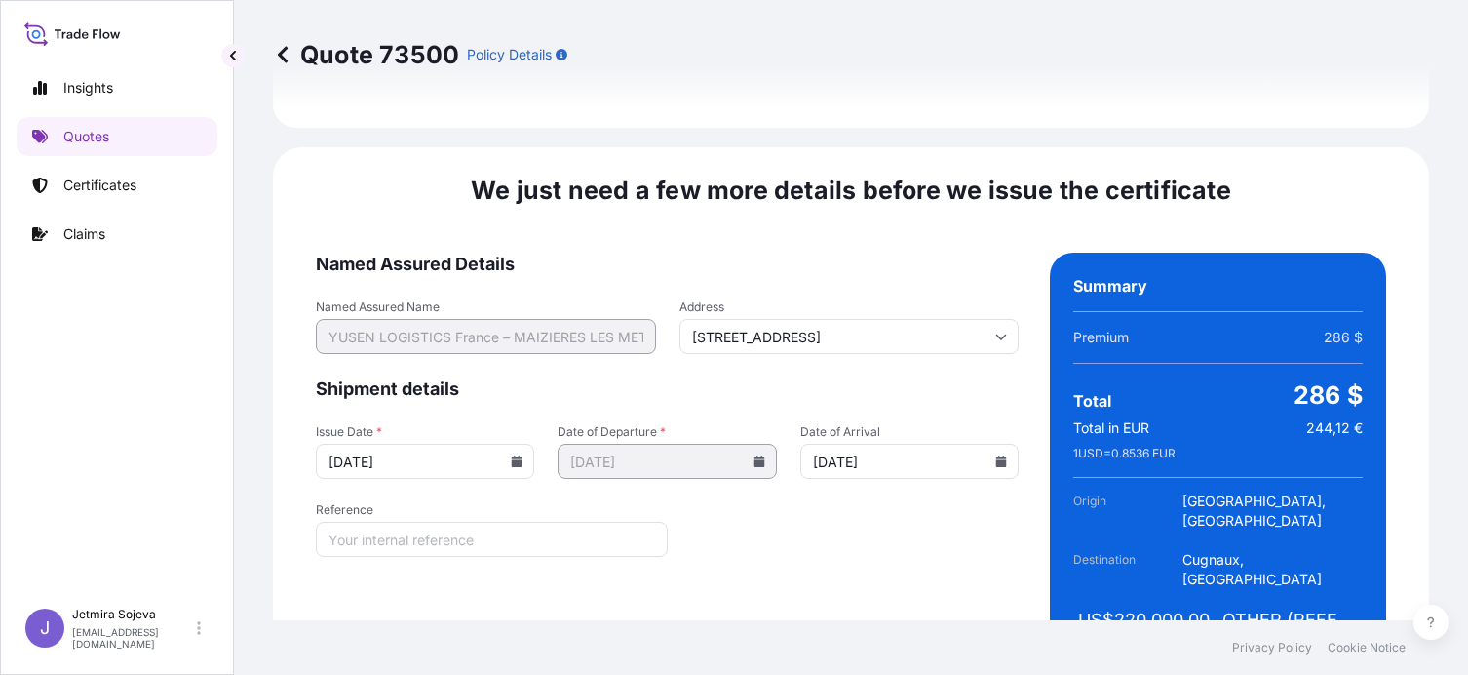
click at [740, 499] on form "Named Assured Details Named Assured Name YUSEN LOGISTICS [GEOGRAPHIC_DATA] – MA…" at bounding box center [667, 462] width 703 height 418
click at [540, 522] on input "Reference" at bounding box center [492, 539] width 352 height 35
click at [438, 522] on input "Reference" at bounding box center [492, 539] width 352 height 35
paste input "13720251006 YUSEN Scotland - FCZ 5940"
type input "13720251006 YUSEN Scotland - FCZ 5940"
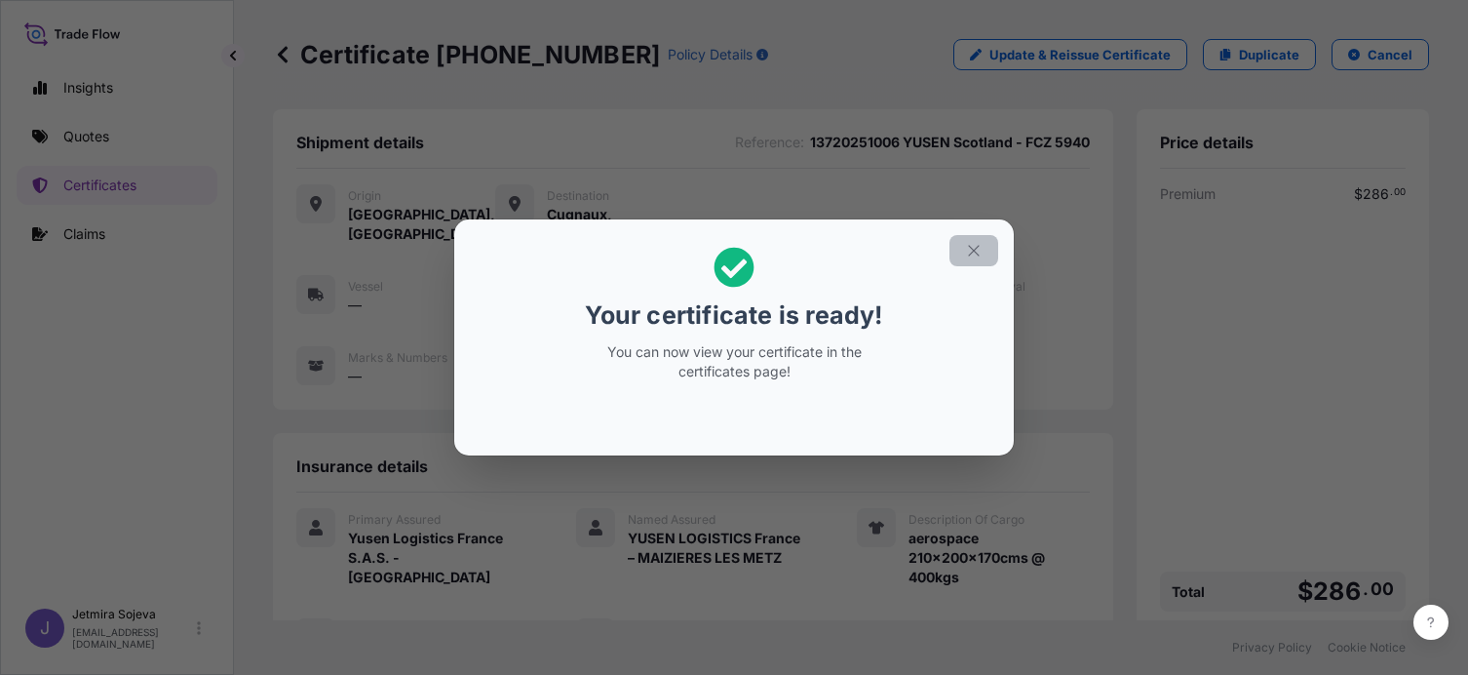
click at [983, 245] on button "button" at bounding box center [974, 250] width 49 height 31
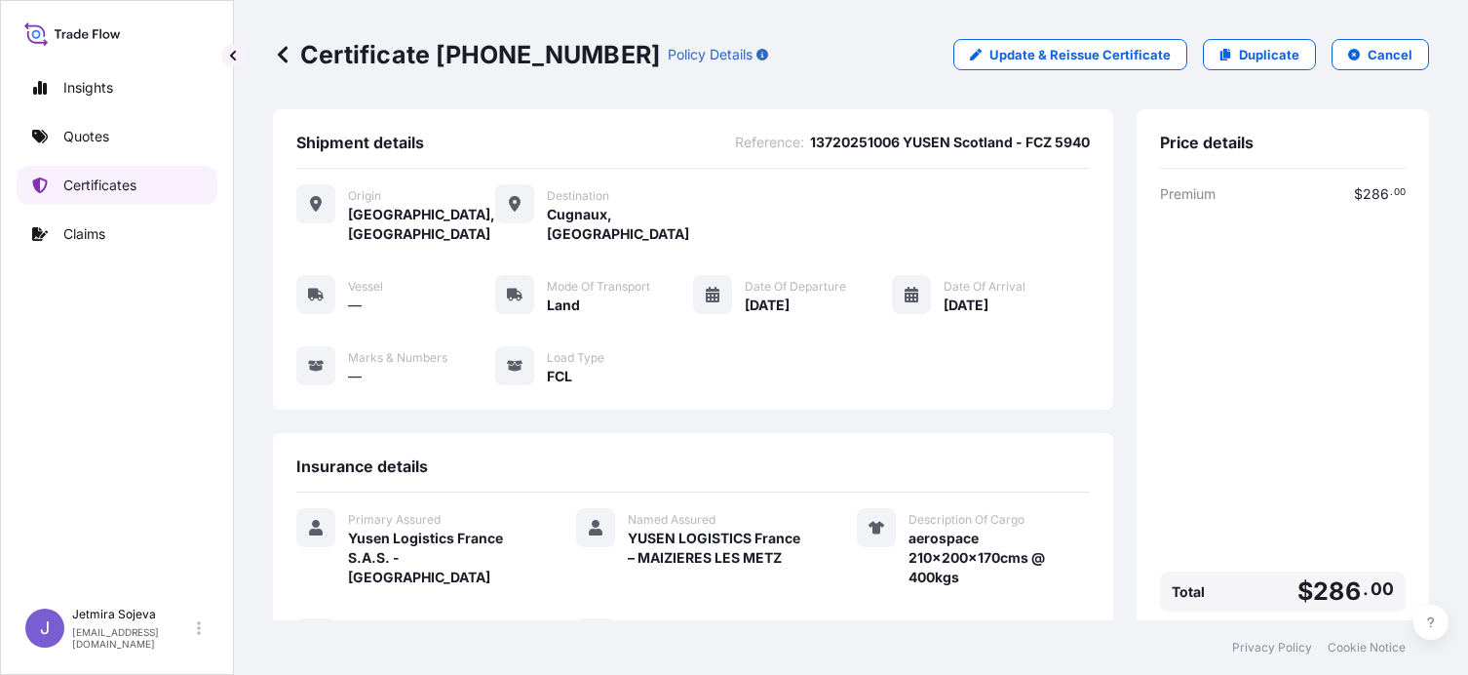
click at [104, 182] on p "Certificates" at bounding box center [99, 184] width 73 height 19
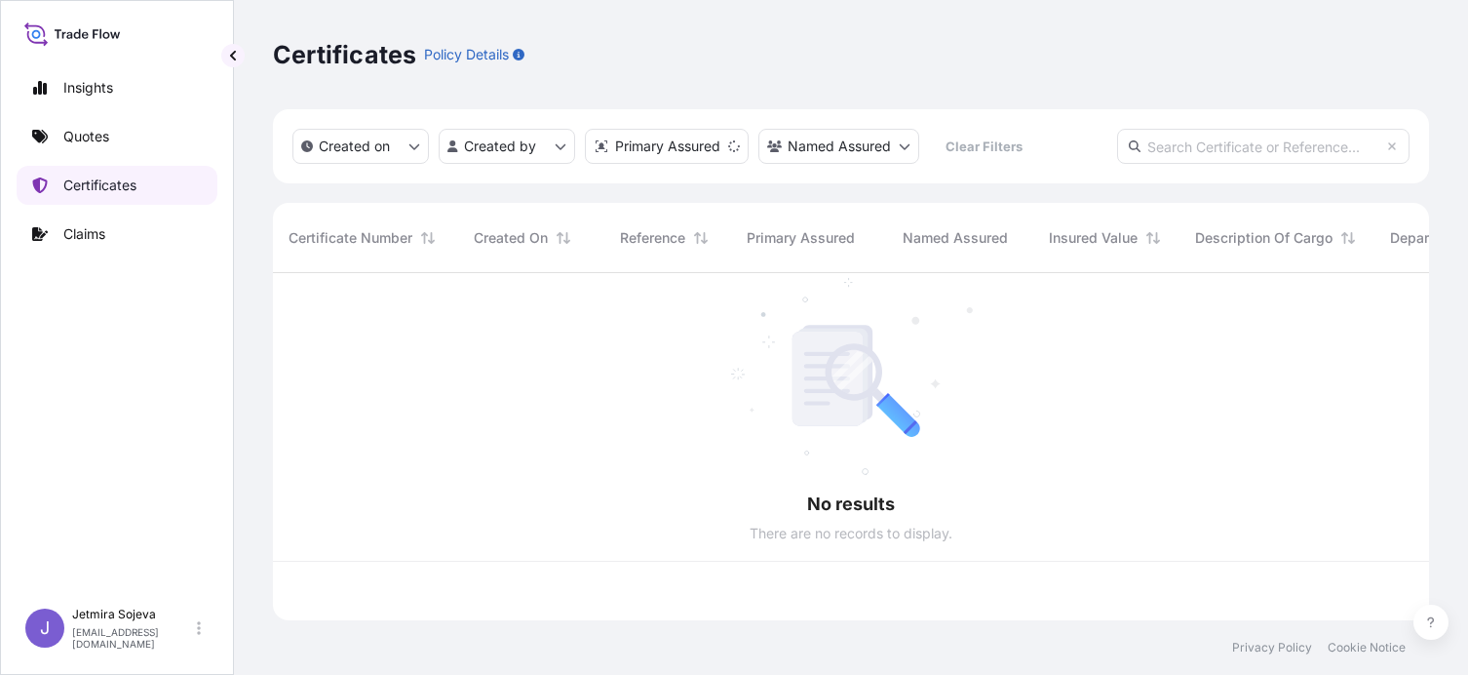
scroll to position [343, 1142]
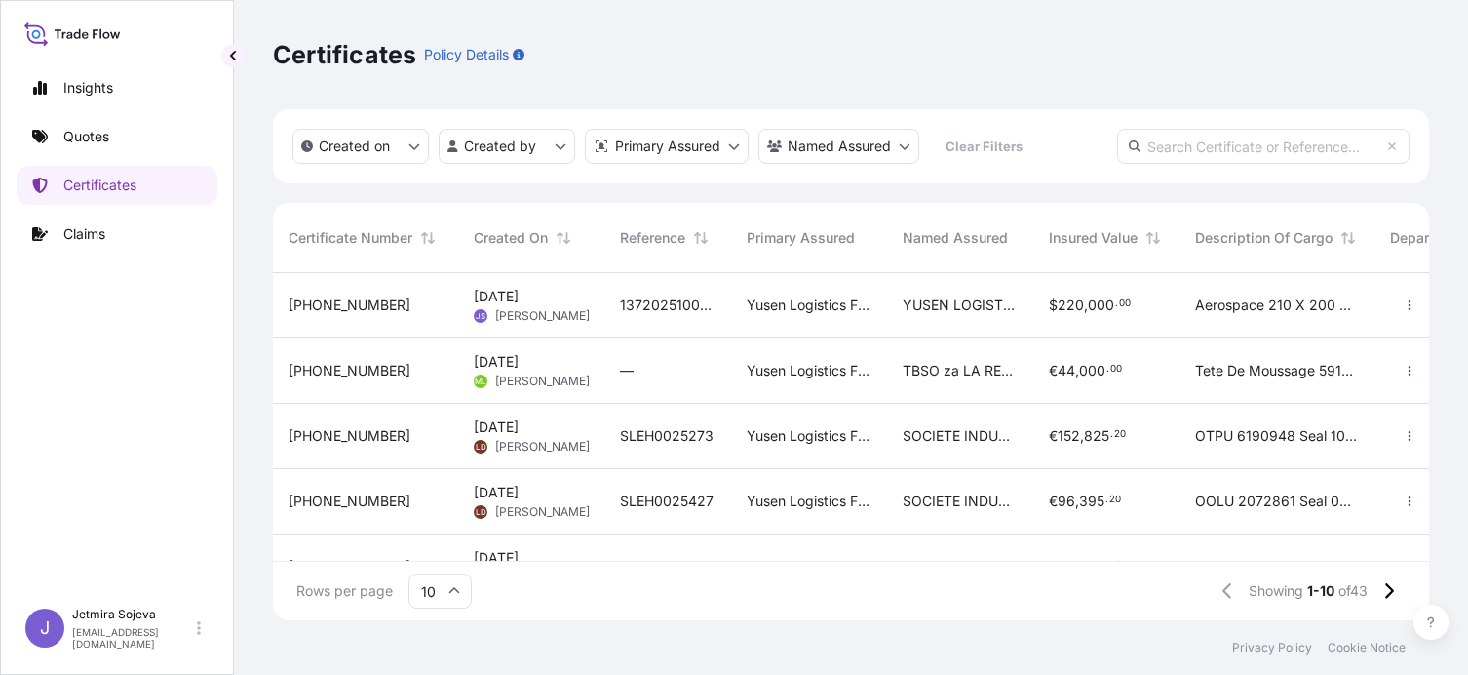
click at [539, 308] on span "[PERSON_NAME]" at bounding box center [542, 316] width 95 height 16
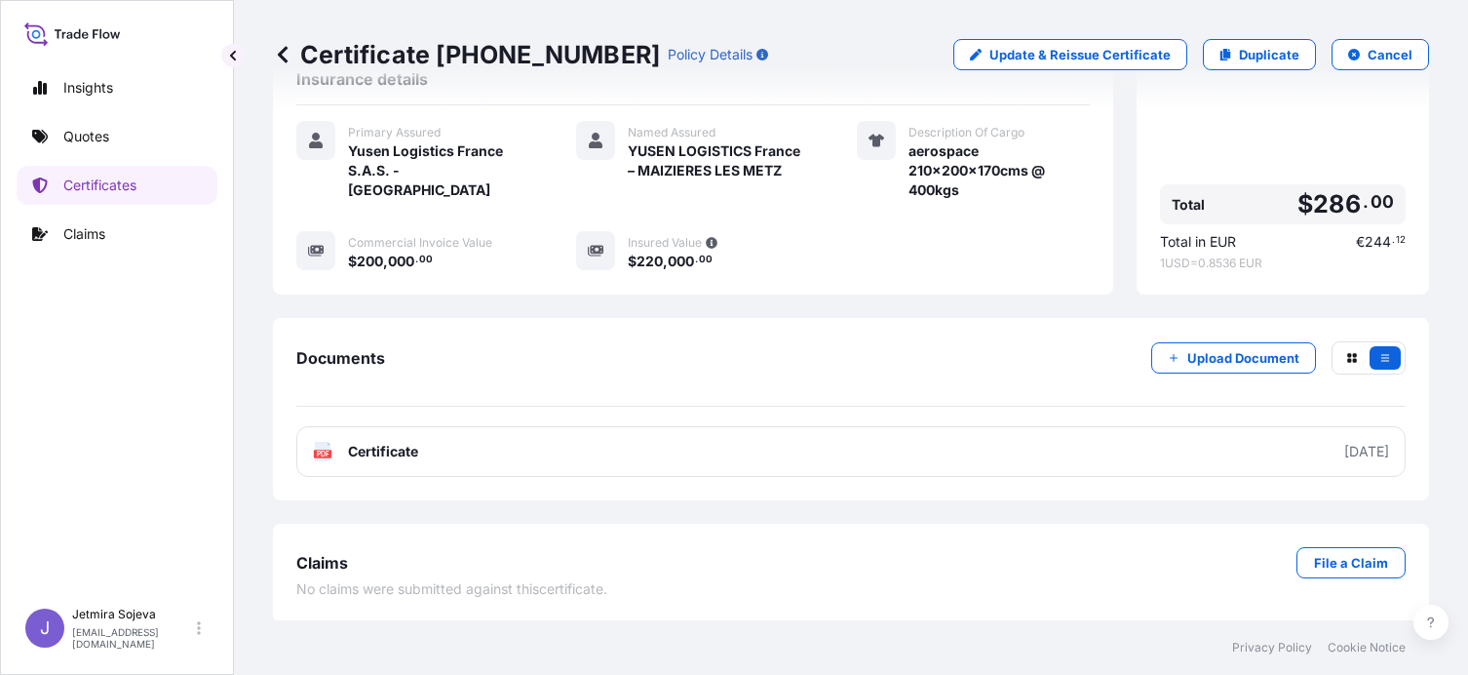
scroll to position [389, 0]
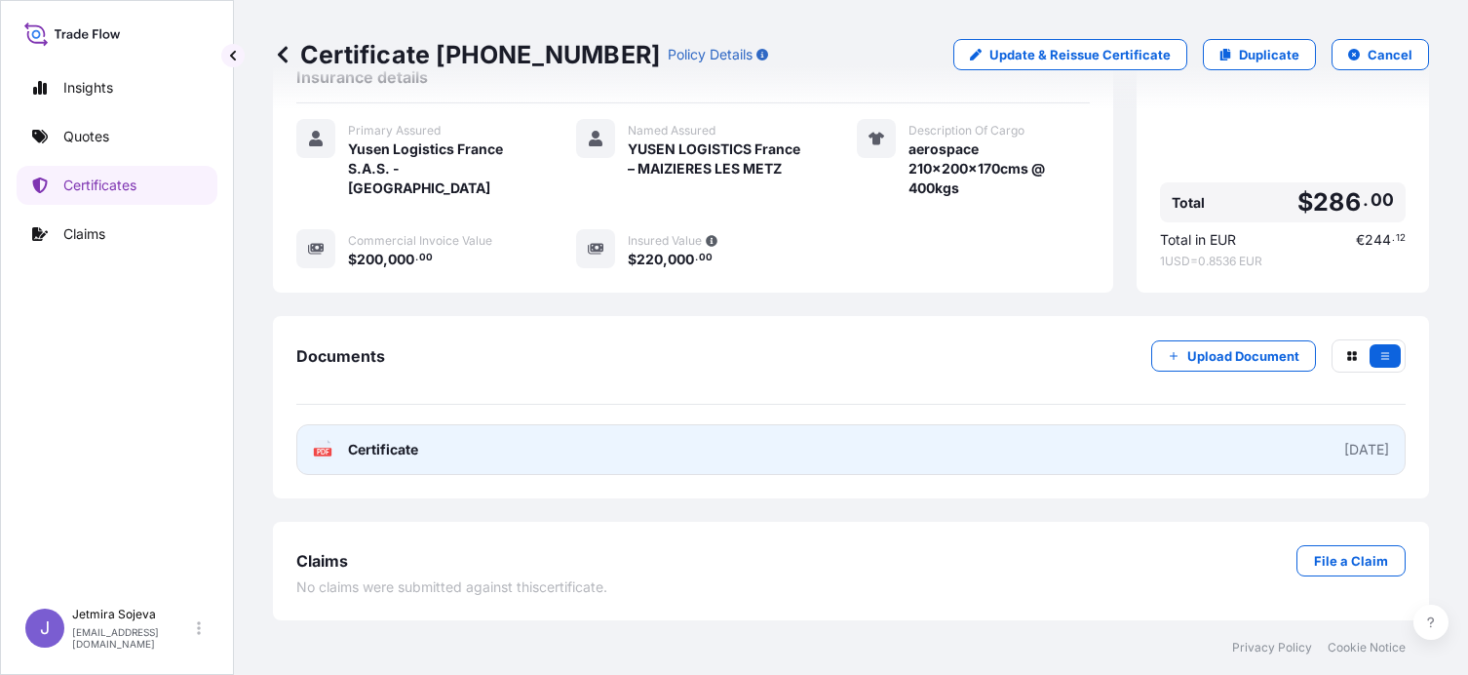
click at [376, 448] on span "Certificate" at bounding box center [383, 449] width 70 height 19
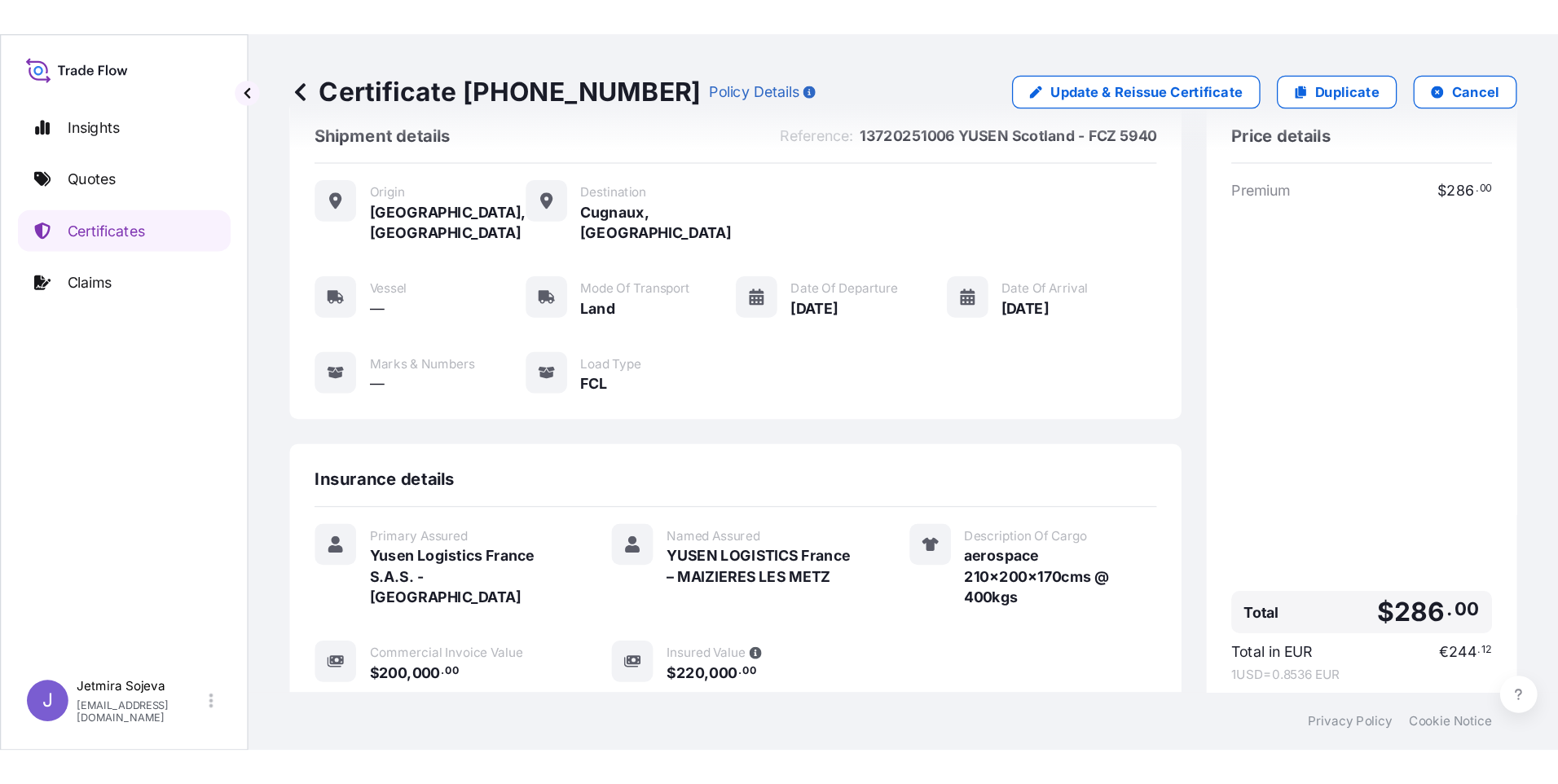
scroll to position [0, 0]
